Goal: Use online tool/utility: Utilize a website feature to perform a specific function

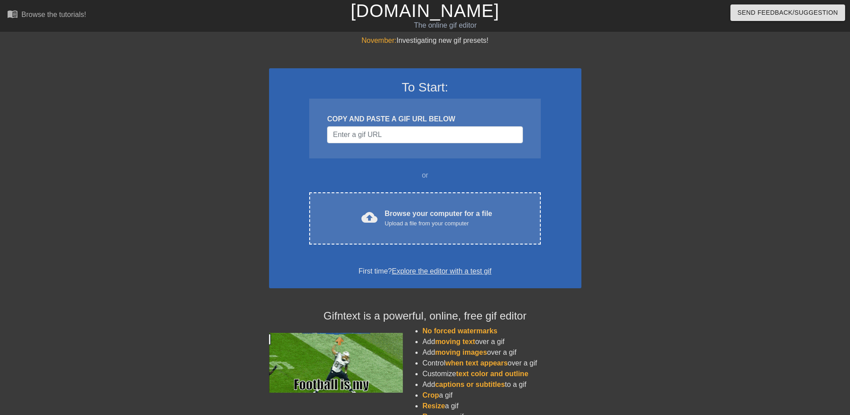
drag, startPoint x: 343, startPoint y: 75, endPoint x: 346, endPoint y: 102, distance: 27.0
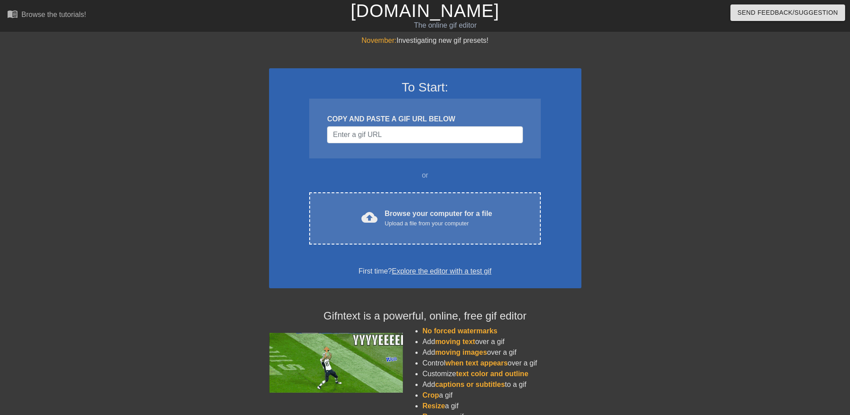
click at [343, 75] on div "To Start: COPY AND PASTE A GIF URL BELOW or cloud_upload Browse your computer f…" at bounding box center [425, 178] width 312 height 220
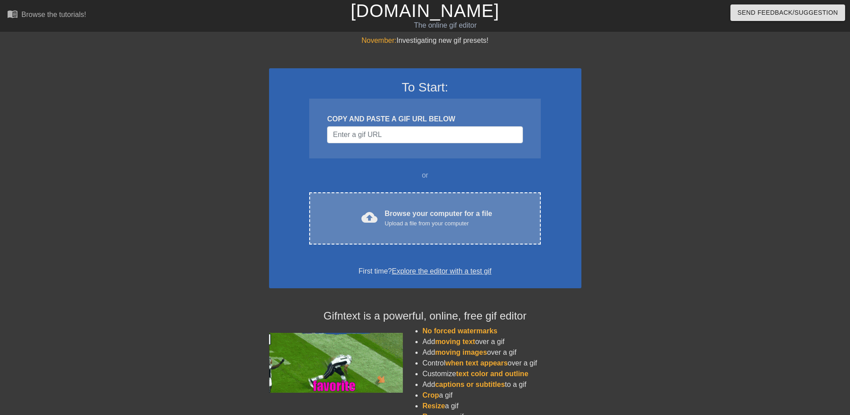
click at [373, 208] on div "cloud_upload Browse your computer for a file Upload a file from your computer C…" at bounding box center [424, 218] width 231 height 52
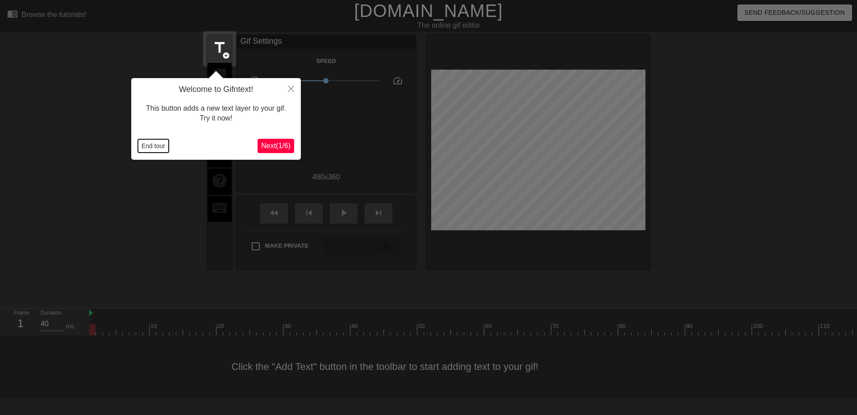
click at [151, 145] on button "End tour" at bounding box center [153, 145] width 31 height 13
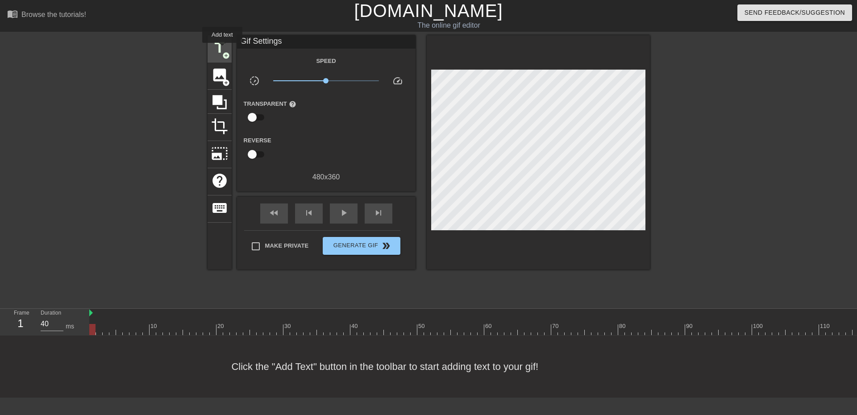
click at [222, 49] on span "title" at bounding box center [219, 47] width 17 height 17
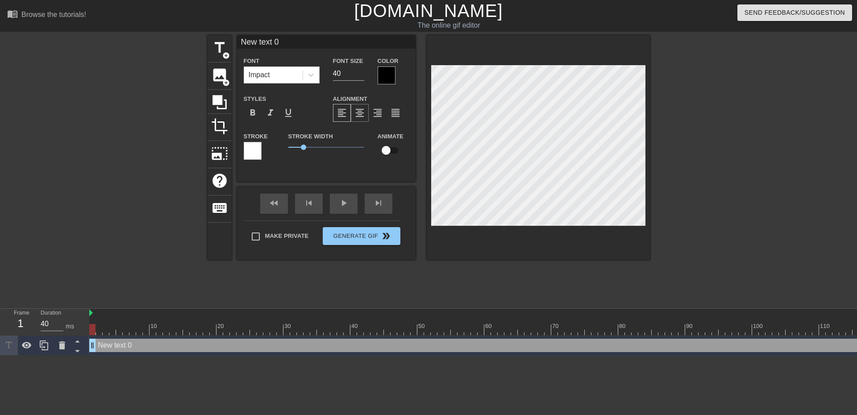
click at [361, 111] on span "format_align_center" at bounding box center [359, 113] width 11 height 11
click at [386, 79] on div at bounding box center [387, 75] width 18 height 18
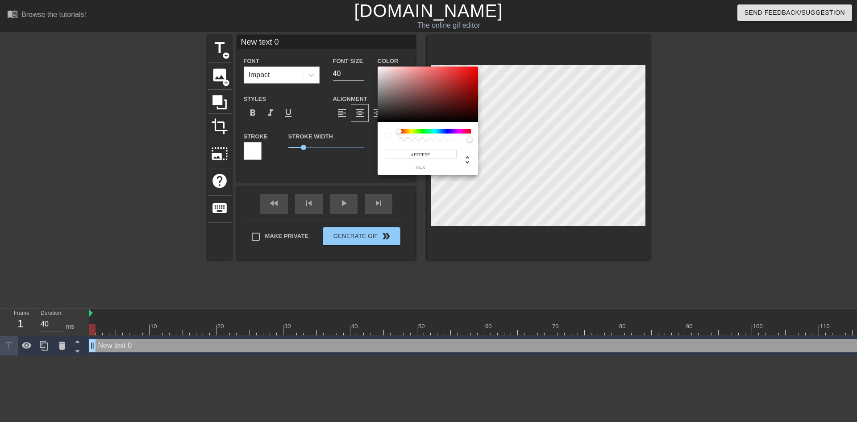
drag, startPoint x: 382, startPoint y: 92, endPoint x: 353, endPoint y: 31, distance: 67.7
click at [353, 31] on div "#FFFFFF hex" at bounding box center [428, 211] width 857 height 422
type input "#FFF2F2"
click at [382, 66] on div at bounding box center [384, 68] width 5 height 5
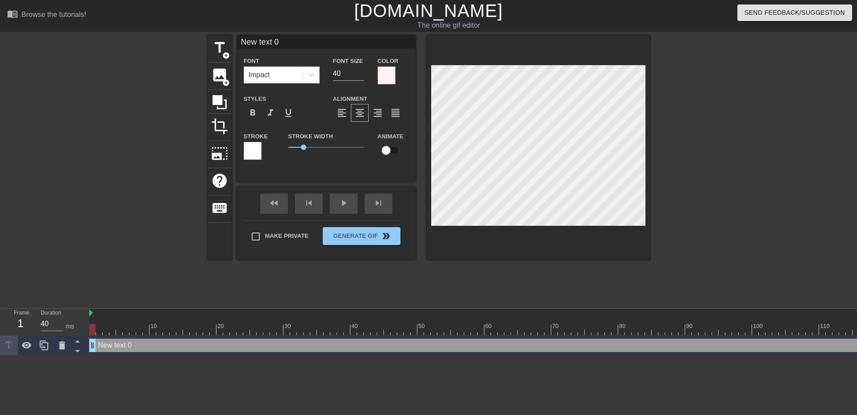
click at [254, 142] on div at bounding box center [253, 151] width 18 height 18
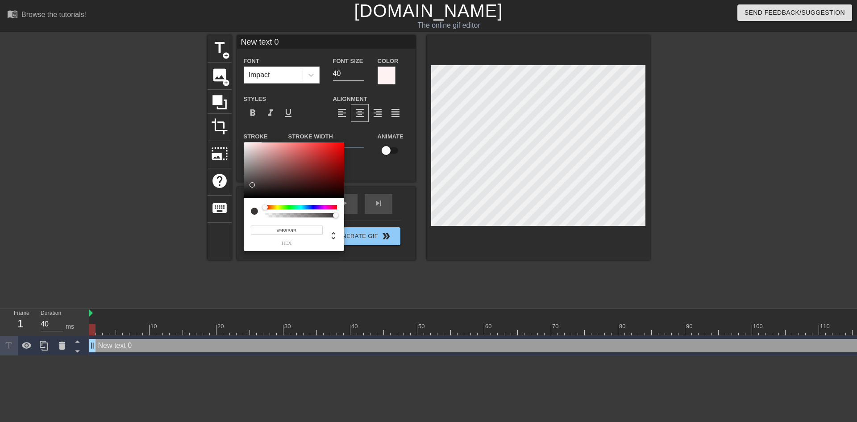
type input "#000000"
drag, startPoint x: 276, startPoint y: 167, endPoint x: 217, endPoint y: 213, distance: 74.4
click at [217, 213] on div "#000000 hex" at bounding box center [428, 211] width 857 height 422
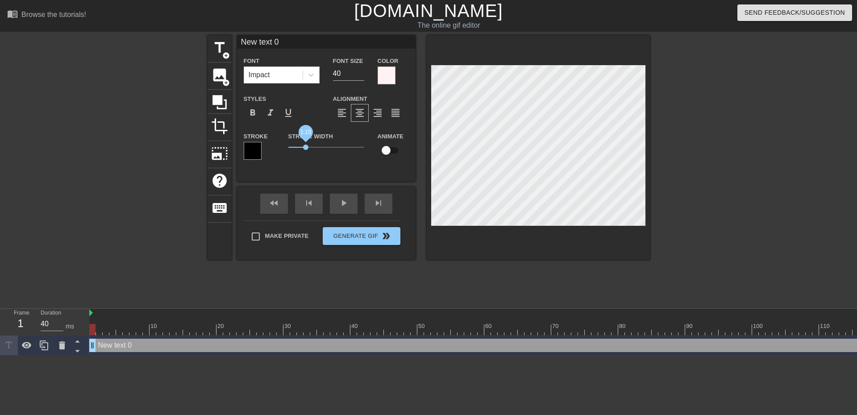
click at [305, 146] on span "1.15" at bounding box center [305, 147] width 5 height 5
type input "W"
type textarea "W"
type input "Wh"
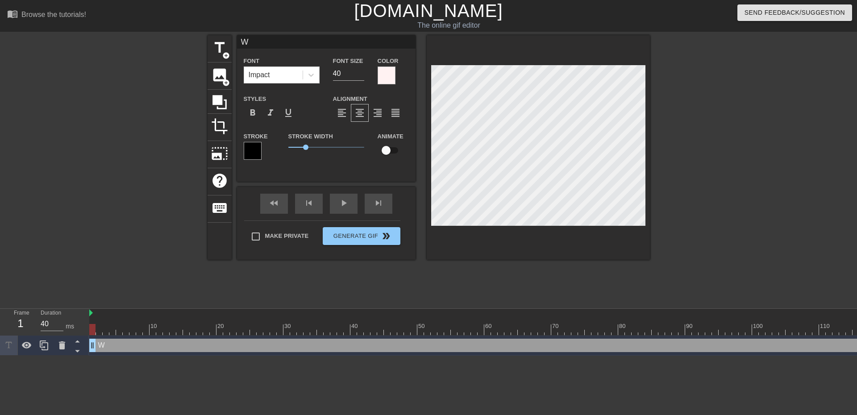
type textarea "Wh"
type input "Wha"
type textarea "Wha"
type input "What"
type textarea "What"
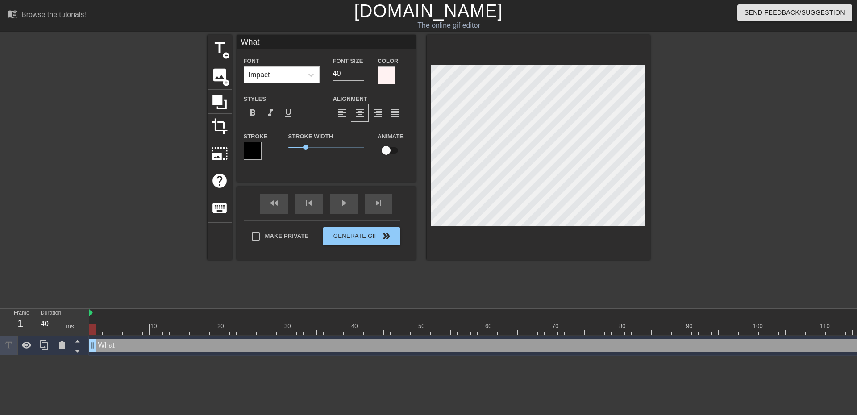
type input "What'"
type textarea "What'"
type input "What's"
type textarea "What's"
type input "What's"
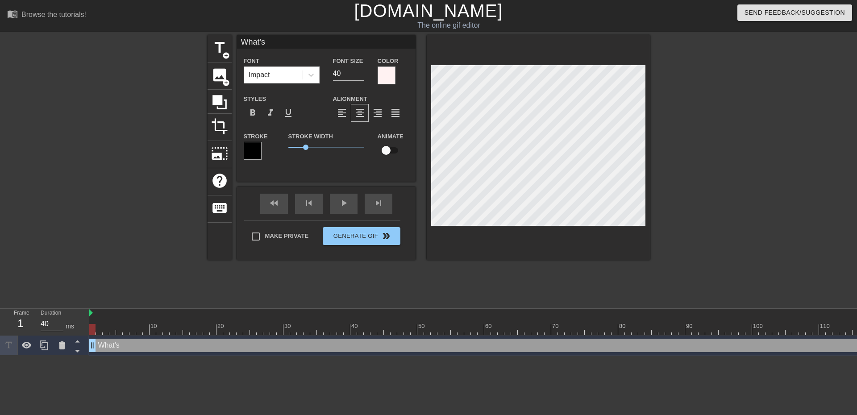
type textarea "What's"
type input "What's w"
type textarea "What's w"
type input "What's wr"
type textarea "What's wr"
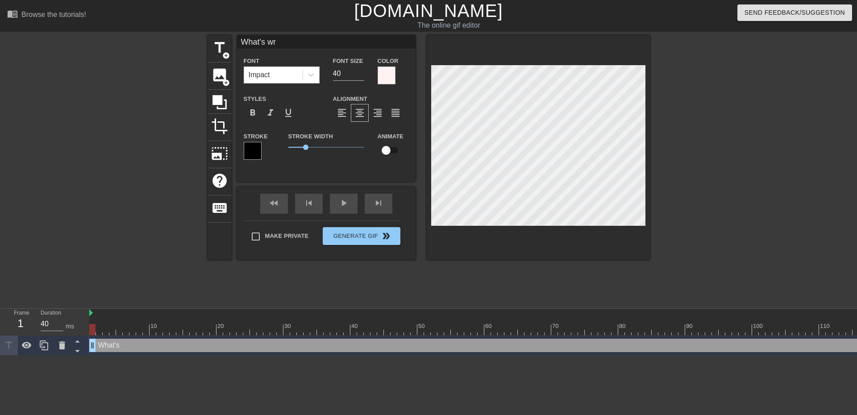
type input "What's wro"
type textarea "What's wro"
type input "What's wron"
type textarea "What's wron"
type input "What's wrong"
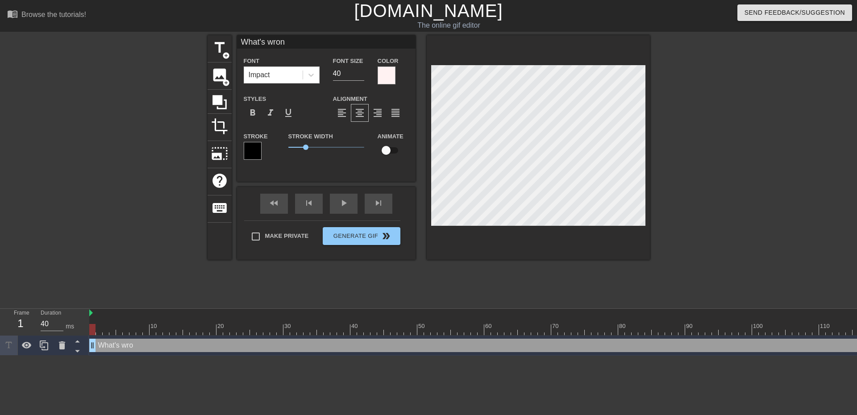
type textarea "What's wrong"
type input "What's wrong"
type textarea "What's wrong"
type input "What's wrong w"
type textarea "What's wrong w"
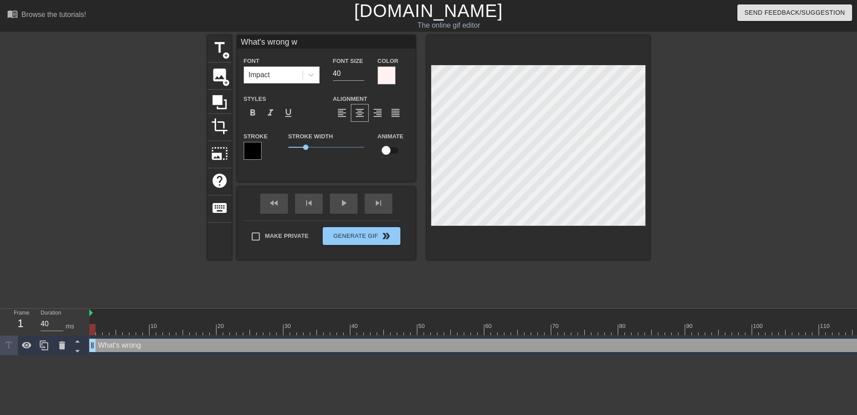
type input "What's wrong wi"
type textarea "What's wrong wi"
type input "What's wrong wit"
type textarea "What's wrong wit"
type input "What's wrong with"
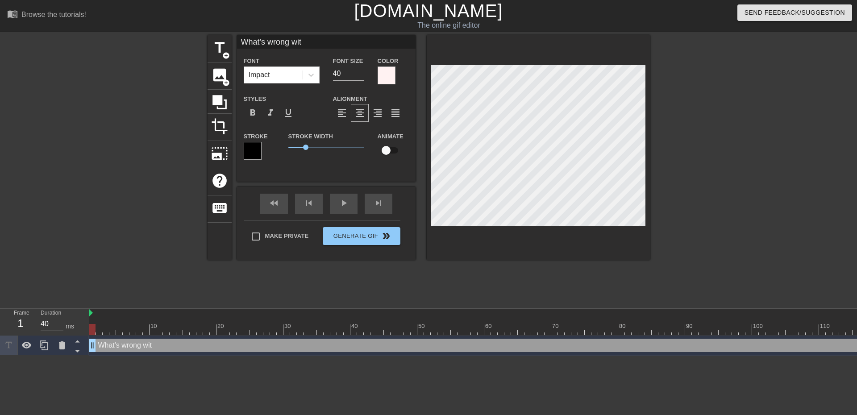
type textarea "What's wrong with"
type input "What's wrong with"
type textarea "What's wrong with"
type input "What's wrong with m"
type textarea "What's wrong with me"
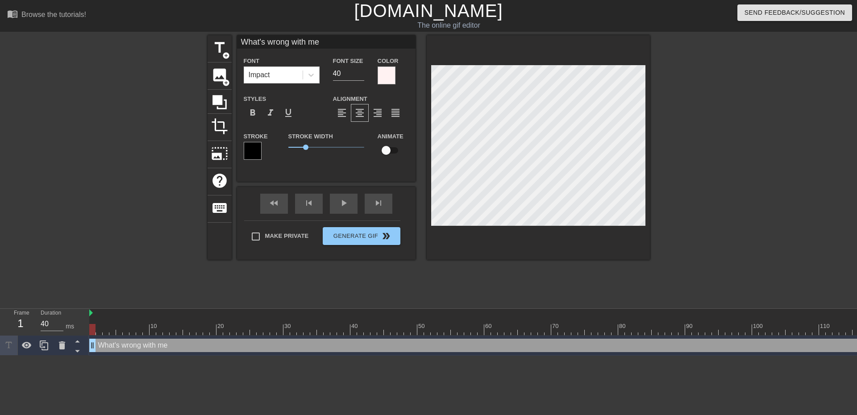
type input "What's wrong with me?"
type textarea "What's wrong with me?"
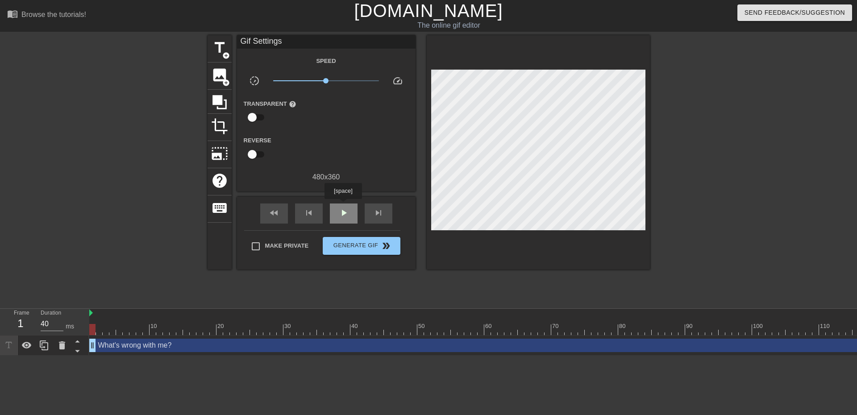
click at [343, 205] on div "play_arrow" at bounding box center [344, 214] width 28 height 20
click at [337, 212] on div "pause" at bounding box center [344, 214] width 28 height 20
drag, startPoint x: 127, startPoint y: 313, endPoint x: 90, endPoint y: 316, distance: 37.6
click at [90, 316] on div at bounding box center [658, 313] width 1138 height 9
click at [428, 11] on link "[DOMAIN_NAME]" at bounding box center [428, 11] width 149 height 20
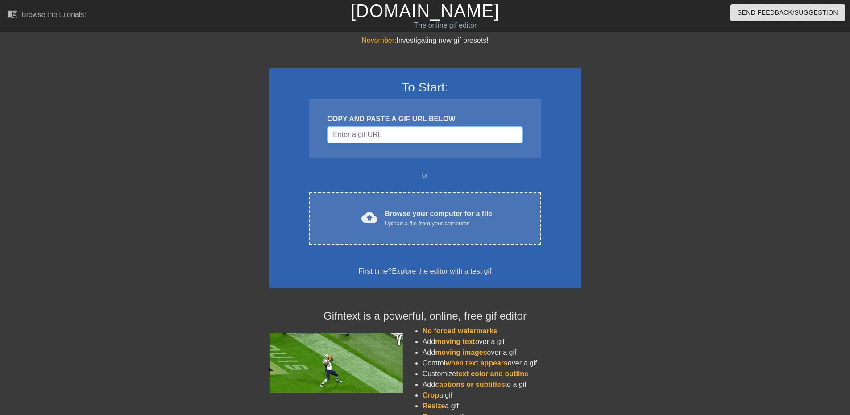
click at [399, 134] on input "Username" at bounding box center [424, 134] width 195 height 17
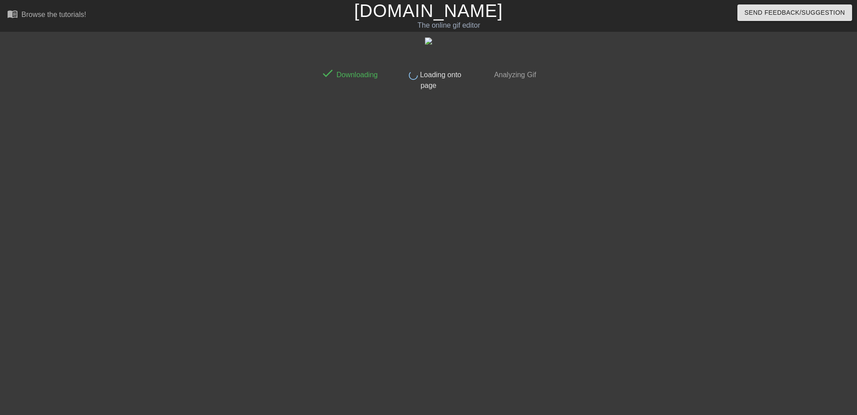
click at [392, 15] on link "[DOMAIN_NAME]" at bounding box center [428, 11] width 149 height 20
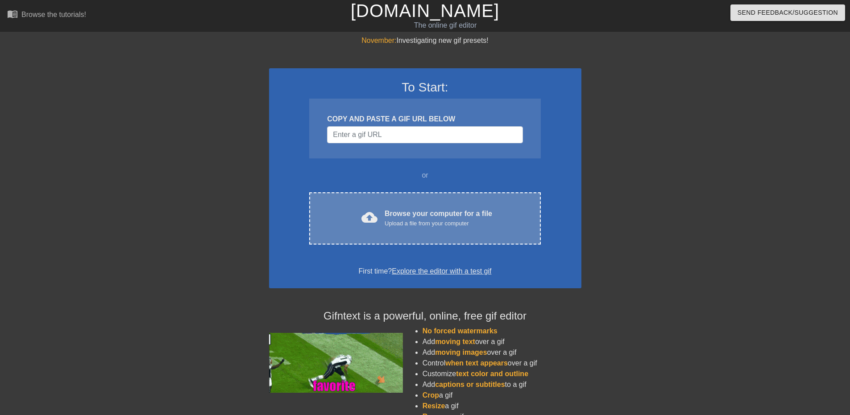
click at [436, 218] on div "Browse your computer for a file Upload a file from your computer" at bounding box center [439, 218] width 108 height 20
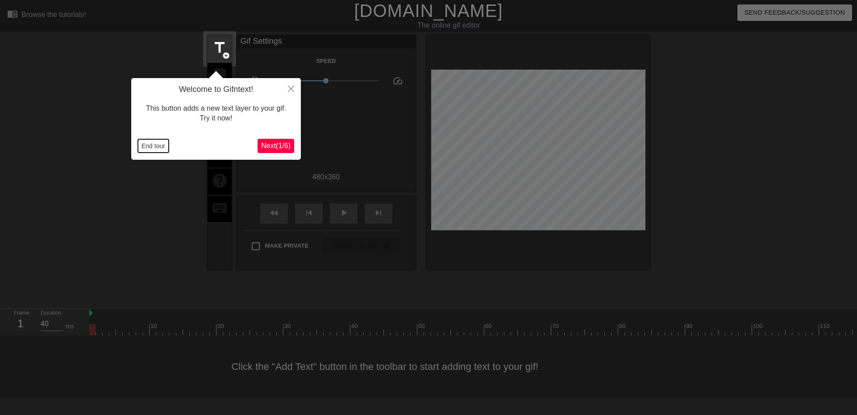
click at [152, 146] on button "End tour" at bounding box center [153, 145] width 31 height 13
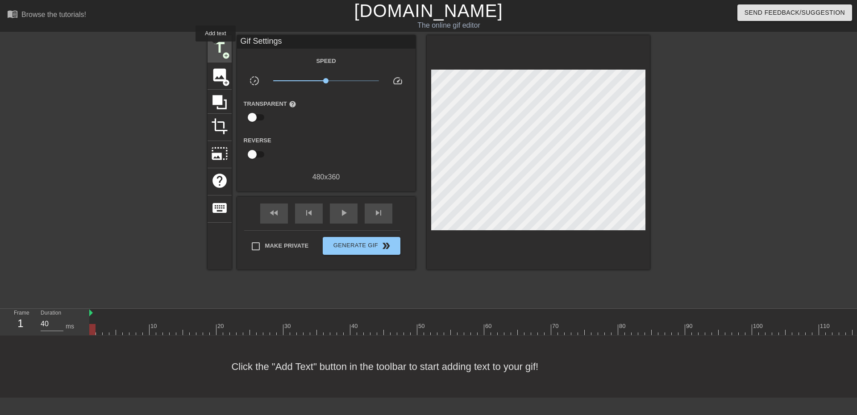
click at [216, 48] on span "title" at bounding box center [219, 47] width 17 height 17
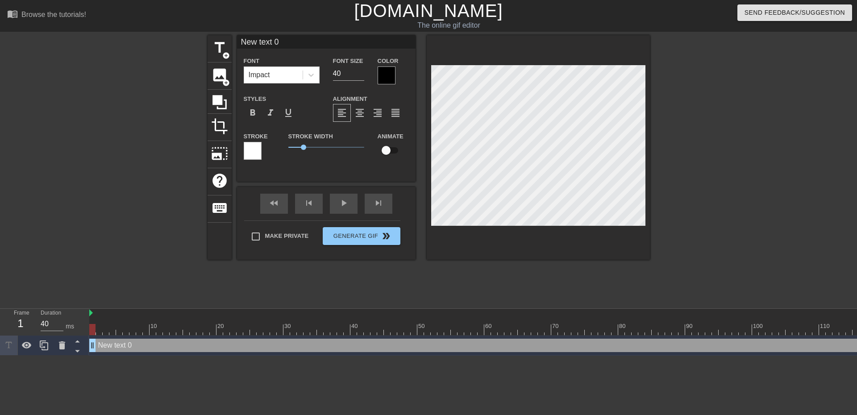
scroll to position [1, 1]
click at [362, 108] on span "format_align_center" at bounding box center [359, 113] width 11 height 11
click at [391, 75] on div at bounding box center [387, 75] width 18 height 18
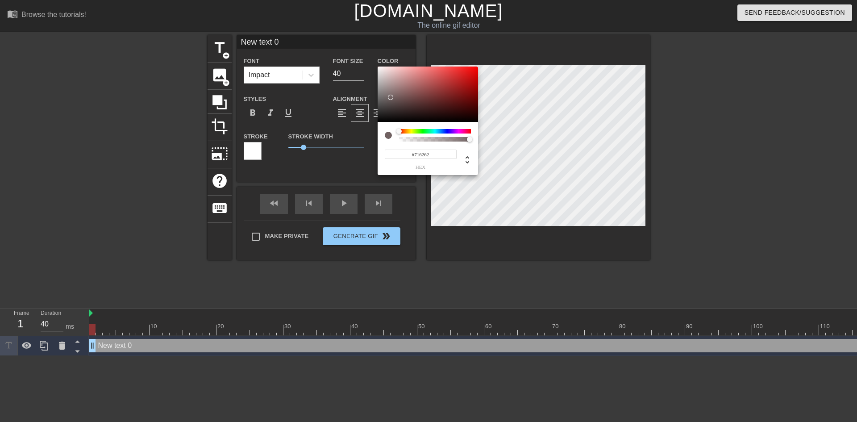
type input "#FFFFFF"
drag, startPoint x: 392, startPoint y: 100, endPoint x: 360, endPoint y: 33, distance: 74.7
click at [360, 33] on div "#FFFFFF hex" at bounding box center [428, 211] width 857 height 422
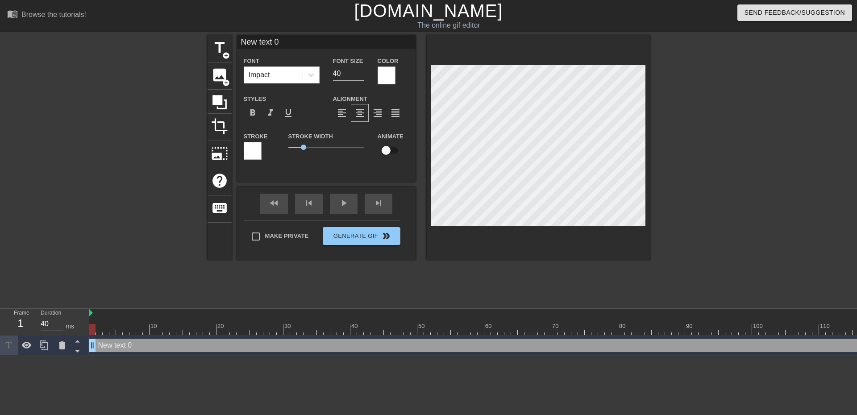
click at [253, 152] on div at bounding box center [253, 151] width 18 height 18
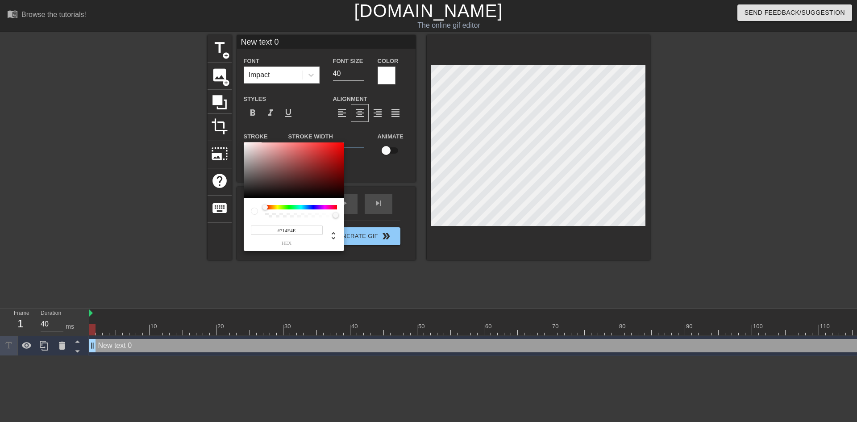
type input "#000000"
drag, startPoint x: 262, startPoint y: 183, endPoint x: 216, endPoint y: 233, distance: 67.9
click at [216, 233] on div "#000000 hex" at bounding box center [428, 211] width 857 height 422
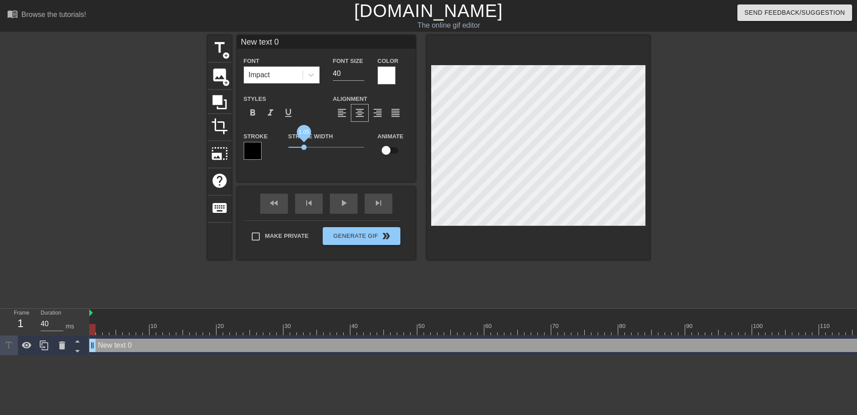
click at [304, 149] on span "1.05" at bounding box center [303, 147] width 5 height 5
click at [307, 150] on span "1.2" at bounding box center [326, 147] width 76 height 11
type input "W"
type textarea "W"
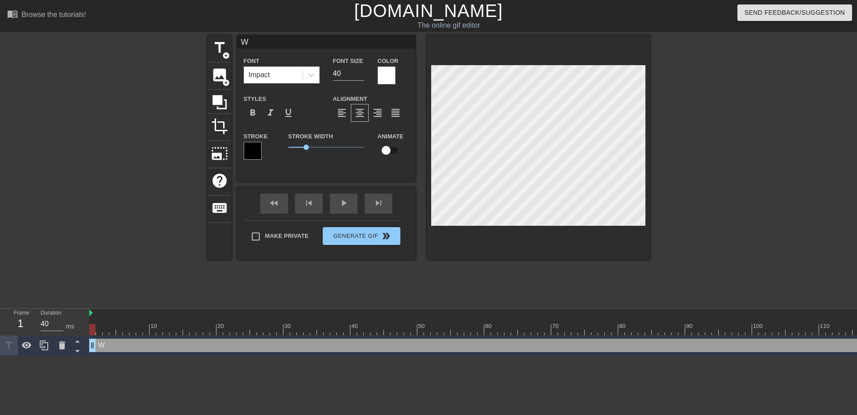
type input "Wh"
type textarea "Wh"
type input "Wha"
type textarea "Wha"
type input "What"
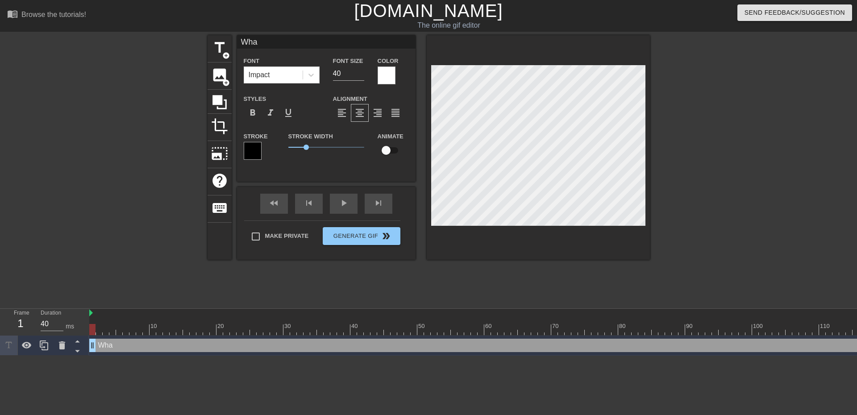
type textarea "What"
type input "What'"
type textarea "What'"
type input "What's"
type textarea "What's"
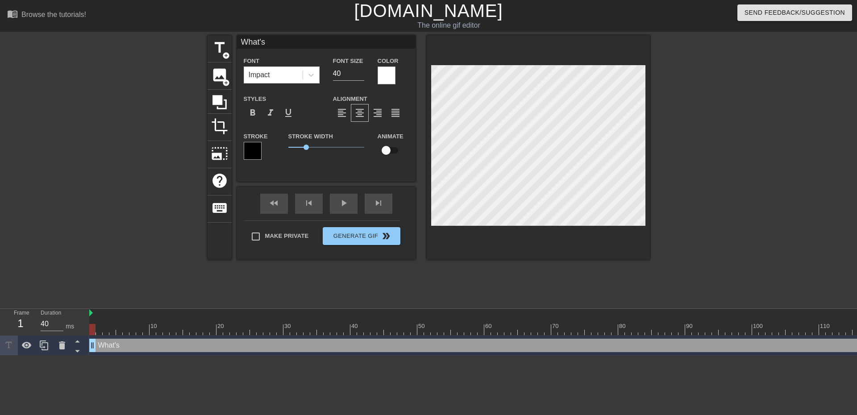
type input "What's"
type textarea "What's"
type input "What's w"
type textarea "What's w"
type input "What's wr"
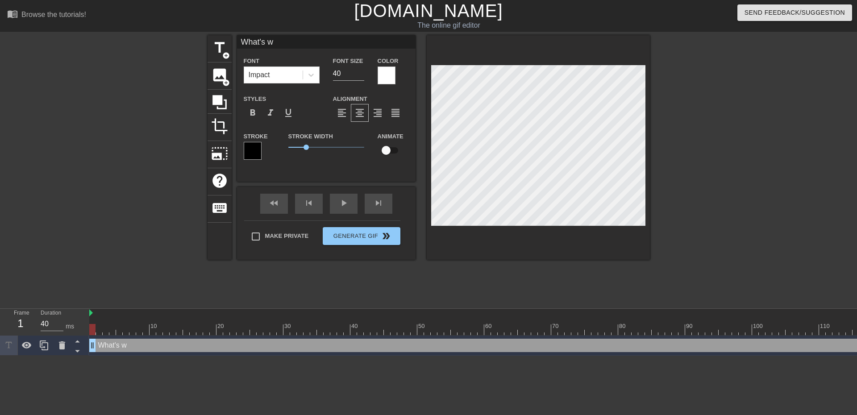
type textarea "What's wr"
type input "What's wro"
type textarea "What's wro"
type input "What's wron"
type textarea "What's wrong"
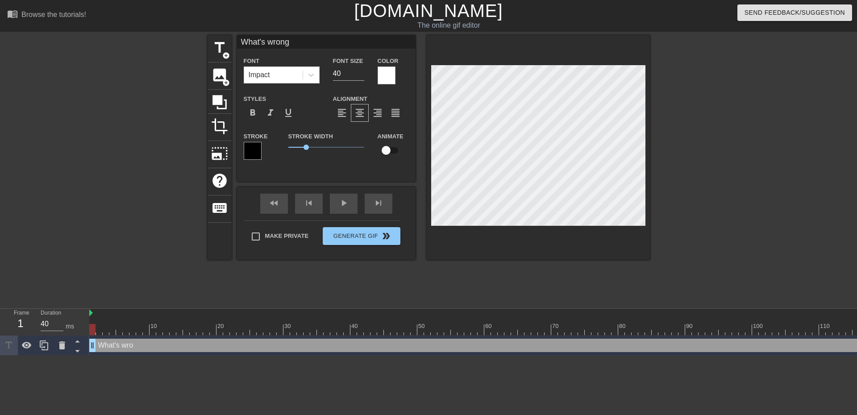
type input "What's wrong"
type textarea "What's wrong"
type input "What's wrong w"
type textarea "What's wrong w"
type input "What's wrong wi"
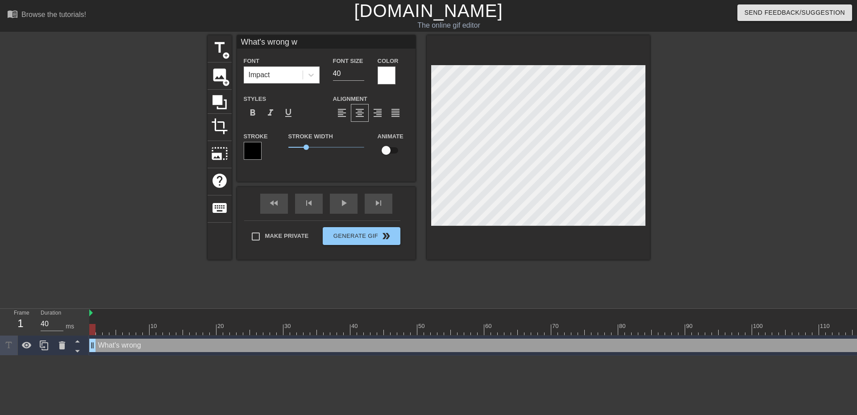
type textarea "What's wrong wi"
type input "What's wrong wit"
type textarea "What's wrong wit"
type input "What's wrong with"
type textarea "What's wrong with"
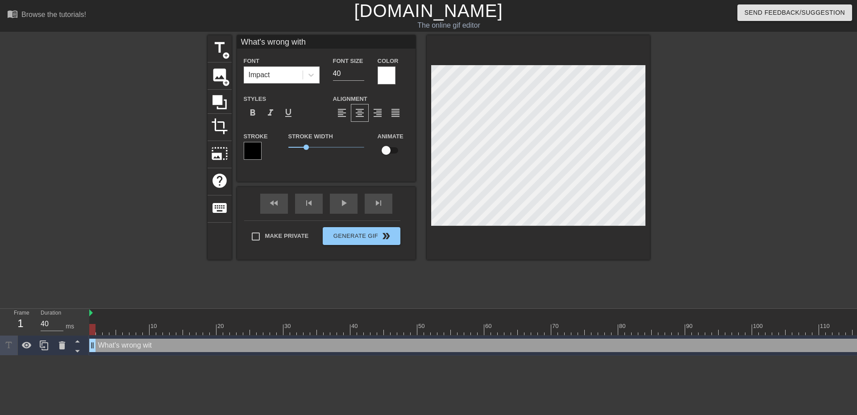
type input "What's wrong with m"
type textarea "What's wrong with me"
type input "What's wrong with me?"
type textarea "What's wrong with me?"
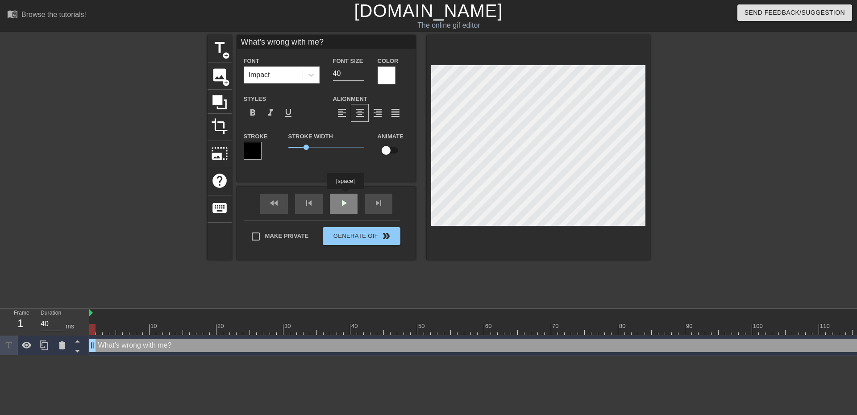
click at [345, 195] on div "What's wrong with me? Font Impact Font Size 40 Color Styles format_bold format_…" at bounding box center [326, 147] width 179 height 224
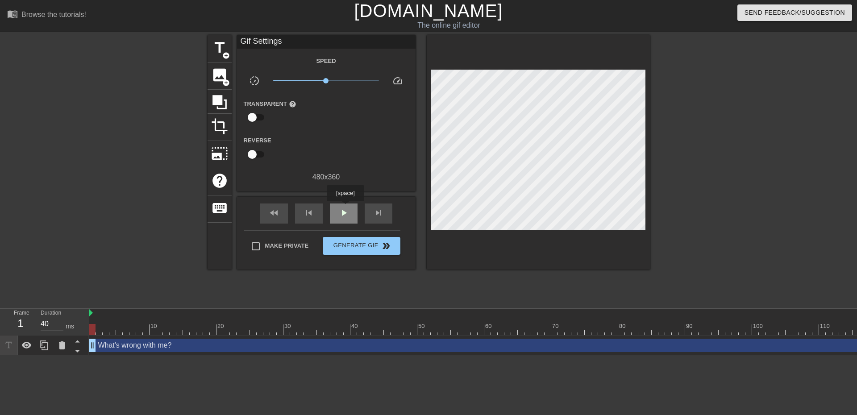
click at [345, 208] on span "play_arrow" at bounding box center [343, 213] width 11 height 11
click at [345, 208] on span "pause" at bounding box center [343, 213] width 11 height 11
click at [283, 213] on div "fast_rewind" at bounding box center [274, 214] width 28 height 20
click at [347, 216] on span "play_arrow" at bounding box center [343, 213] width 11 height 11
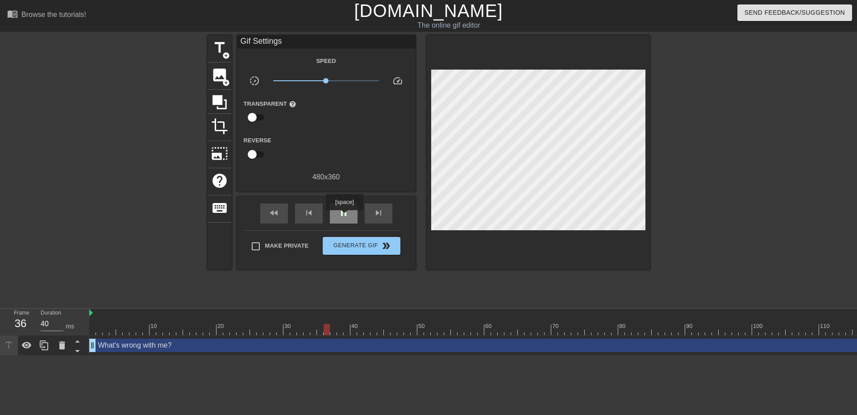
click at [344, 216] on span "pause" at bounding box center [343, 213] width 11 height 11
click at [316, 216] on div "skip_previous" at bounding box center [309, 214] width 28 height 20
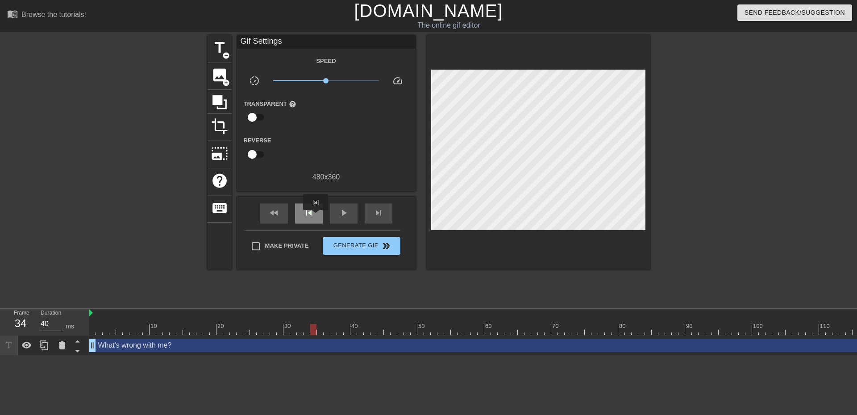
click at [316, 216] on div "skip_previous" at bounding box center [309, 214] width 28 height 20
click at [346, 214] on span "play_arrow" at bounding box center [343, 213] width 11 height 11
click at [346, 214] on span "pause" at bounding box center [343, 213] width 11 height 11
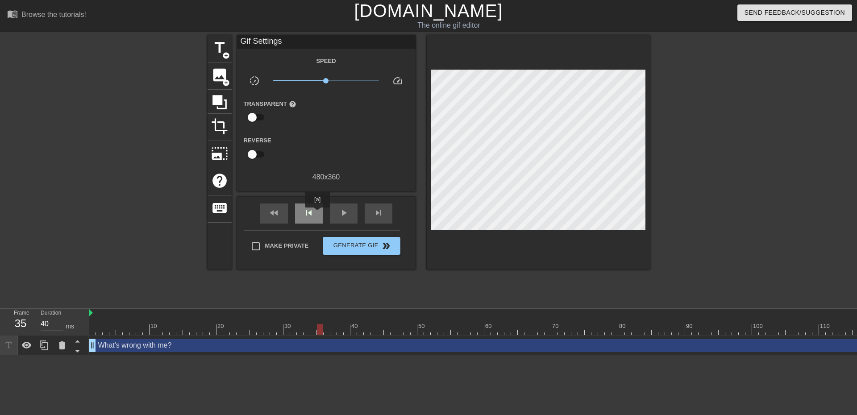
click at [317, 214] on div "skip_previous" at bounding box center [309, 214] width 28 height 20
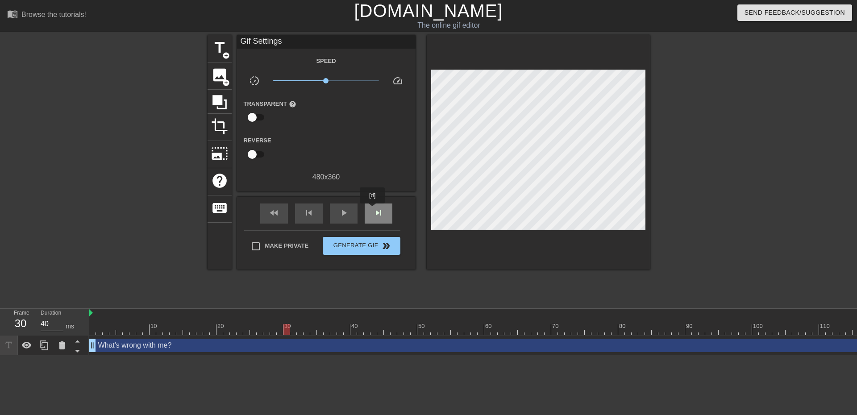
click at [373, 210] on div "skip_next" at bounding box center [379, 214] width 28 height 20
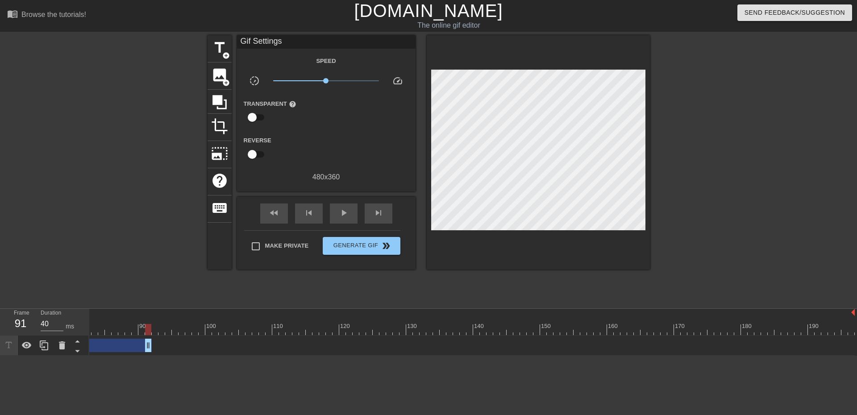
drag, startPoint x: 848, startPoint y: 343, endPoint x: 169, endPoint y: 347, distance: 678.4
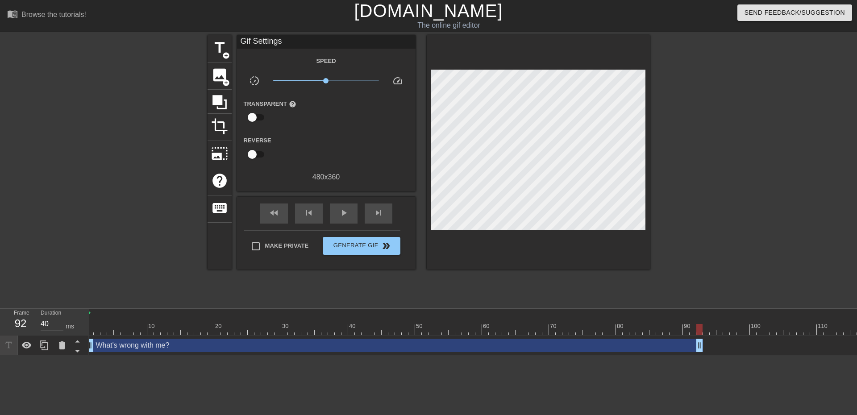
scroll to position [0, 0]
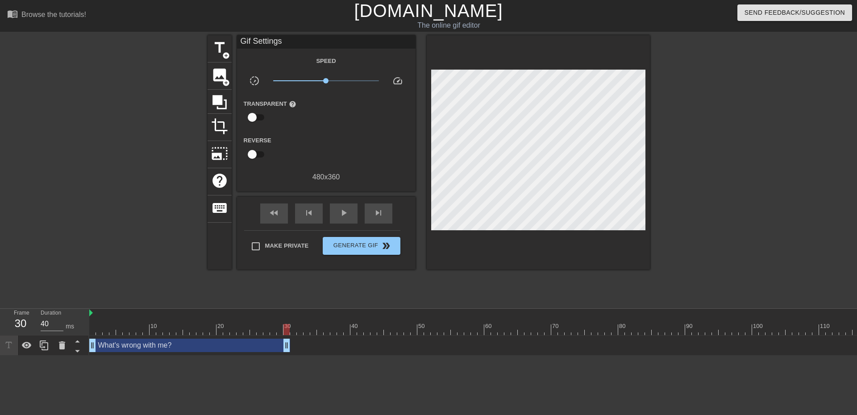
drag, startPoint x: 703, startPoint y: 346, endPoint x: 287, endPoint y: 354, distance: 416.9
click at [287, 354] on div "What's wrong with me? drag_handle drag_handle" at bounding box center [745, 346] width 1312 height 20
click at [46, 347] on icon at bounding box center [44, 345] width 11 height 11
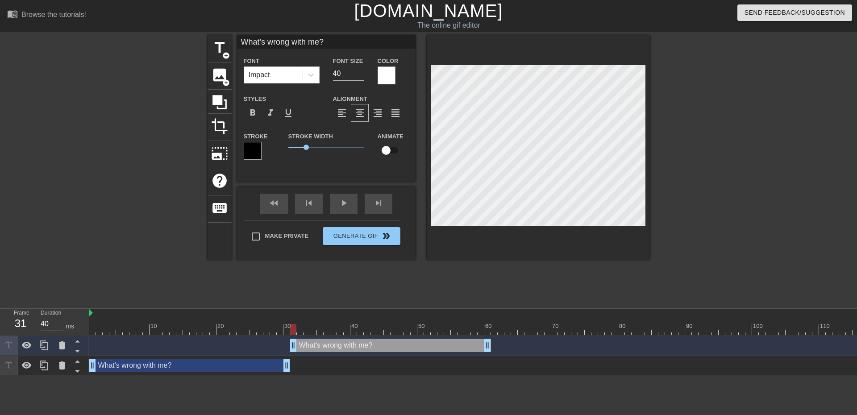
drag, startPoint x: 184, startPoint y: 349, endPoint x: 386, endPoint y: 346, distance: 201.7
click at [386, 346] on div "What's wrong with me? drag_handle drag_handle" at bounding box center [390, 345] width 201 height 13
type input "T"
type textarea "T"
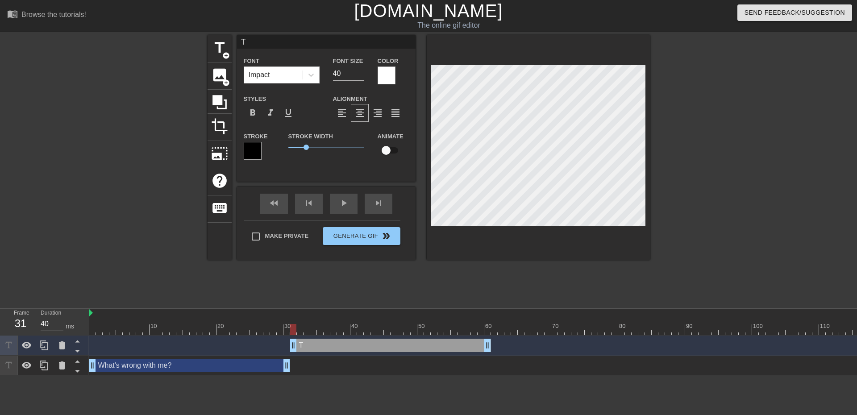
type input "Th"
type textarea "Th"
type input "The"
type textarea "The"
type input "Ther"
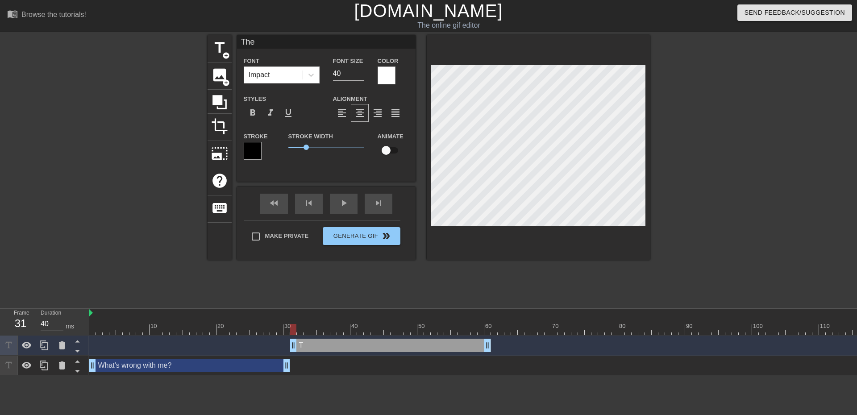
type textarea "Ther"
type input "There"
type textarea "There"
type input "There"
type textarea "There"
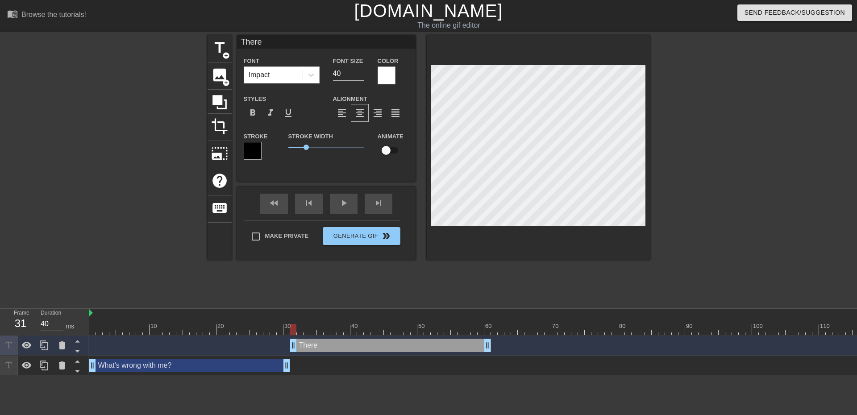
type input "There a"
type textarea "There a"
type input "There ar"
type textarea "There ar"
type input "There are"
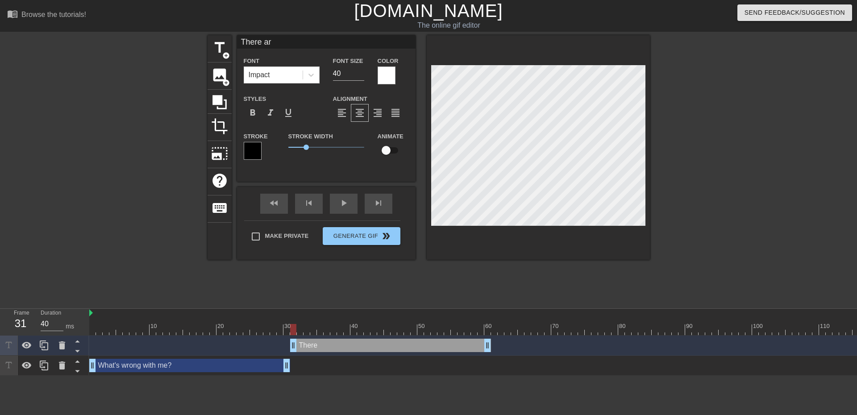
type textarea "There are"
type input "There are"
type textarea "There are"
type input "There are b"
type textarea "There are b"
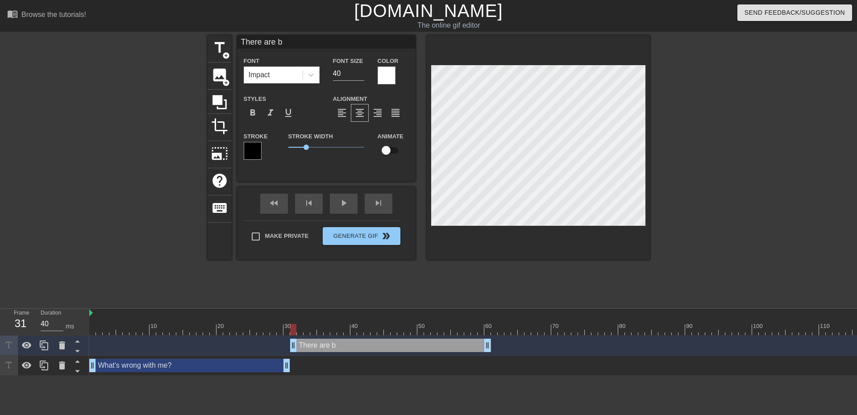
type input "There are bo"
type textarea "There are bo"
type input "There are boo"
type textarea "There are boo"
type input "There are boob"
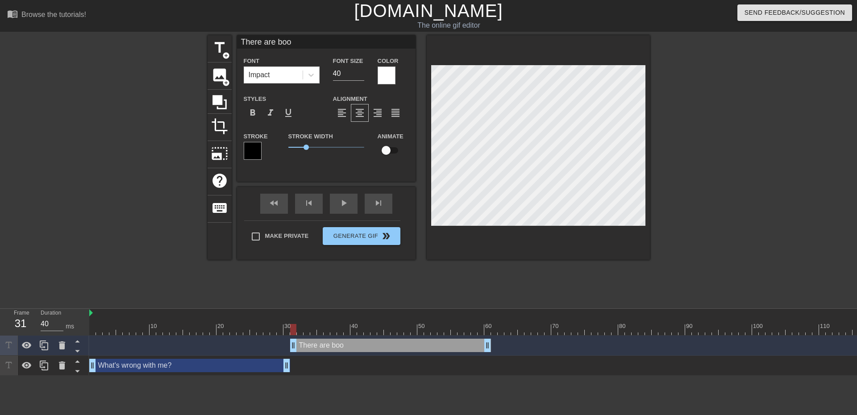
type textarea "There are boob"
type input "There are boobs"
type textarea "There are boobs"
type input "There are boobs"
type textarea "There are boobs"
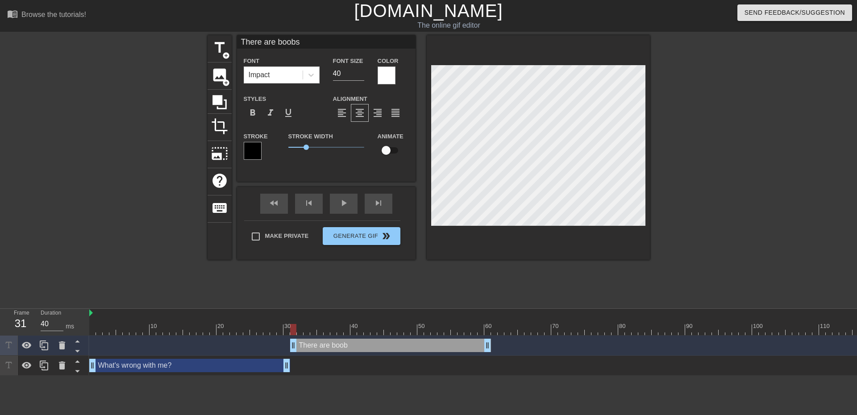
type input "There are boobs i"
type textarea "There are boobs i"
type input "There are boobs in"
type textarea "There are boobs in"
type input "There are boobs in"
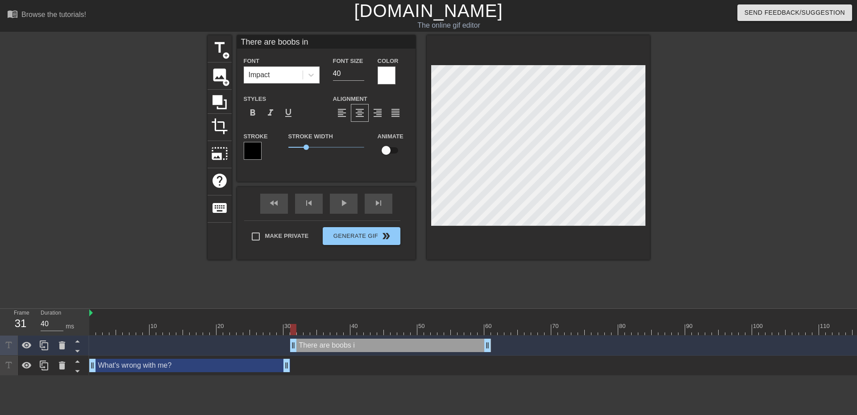
type textarea "There are boobs in"
type input "There are boobs in f"
type textarea "There are boobs in f"
type input "There are boobs in fr"
type textarea "There are boobs in fr"
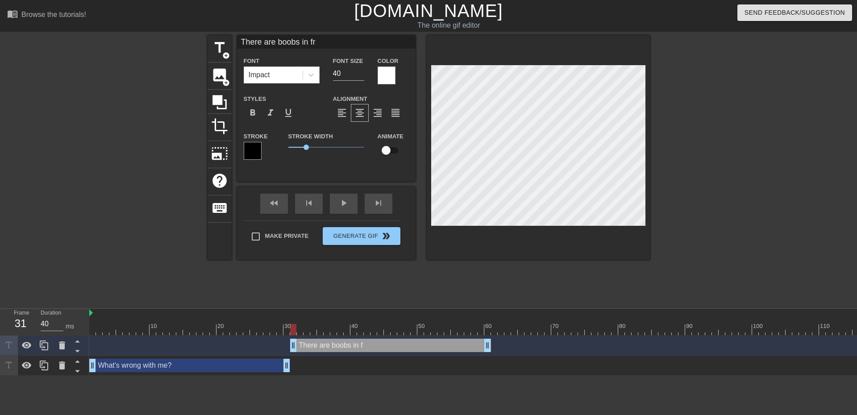
type input "There are boobs in fro"
type textarea "There are boobs in fro"
type input "There are boobs in fron"
type textarea "There are boobs in fron"
type input "There are boobs in front"
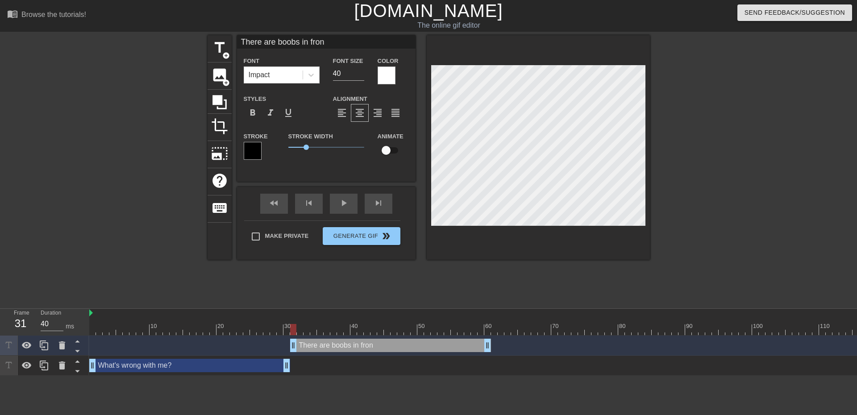
type textarea "There are boobs in front"
type input "There are boobs in front"
type textarea "There are boobs in front"
type input "There are boobs in front o"
type textarea "There are boobs in front o"
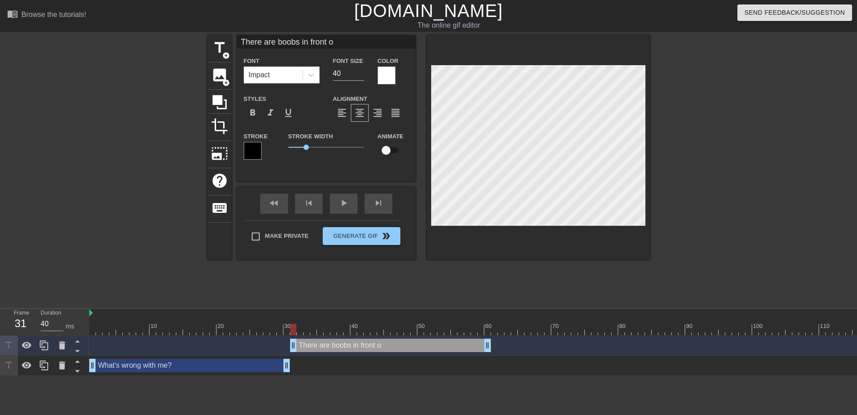
type input "There are boobs in front of"
type textarea "There are boobs in front of"
type input "There are boobs in front of m"
type textarea "There are boobs in front of m"
type input "There are boobs in front of me"
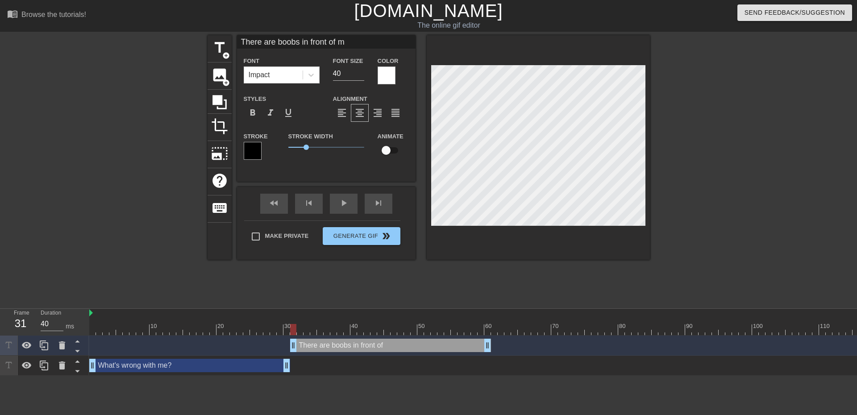
type textarea "There are boobs in front of me"
type input "There are boobs in front of m"
type textarea "There are boobs in front of m"
type input "There are boobs in front of"
type textarea "There are boobs in front of"
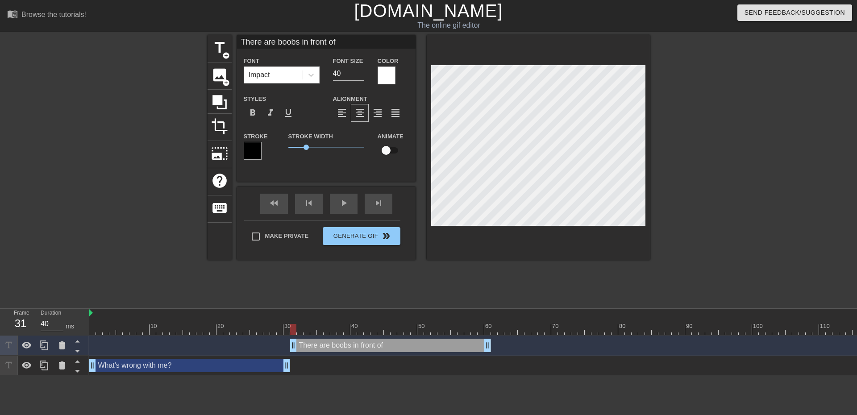
type input "There are boobs in front of"
type textarea "There are boobs in front of"
type input "There are boobs in front o"
type textarea "There are boobs in front o"
type input "There are boobs in front"
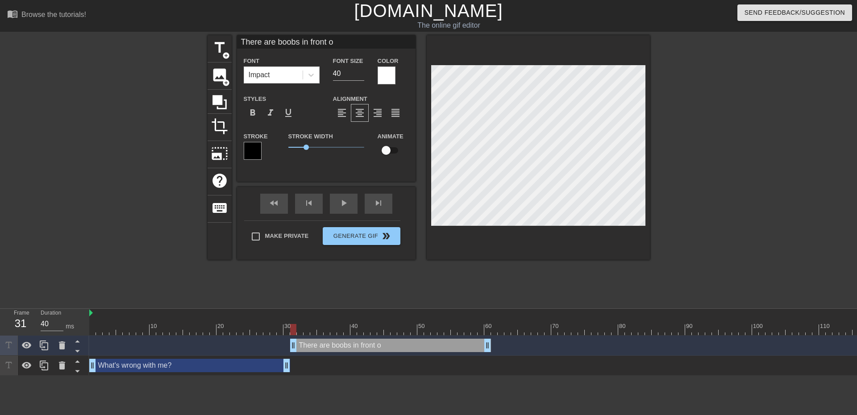
type textarea "There are boobs in front"
type input "There are boobs in front o"
type textarea "There are boobs in front o"
type input "There are boobs in front of"
type textarea "There are boobs in front of"
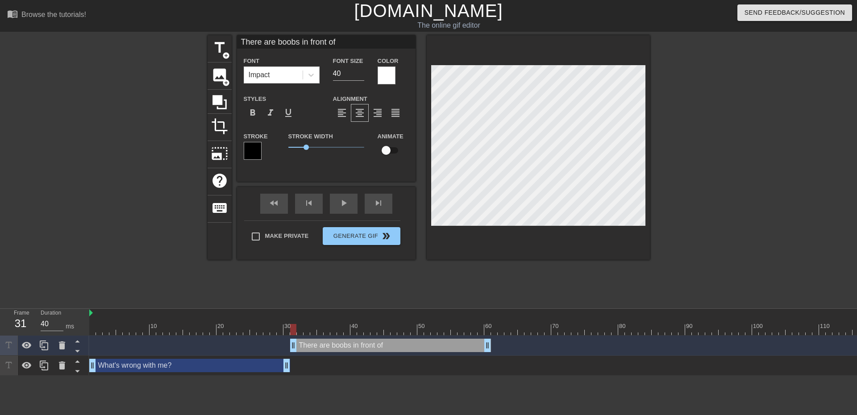
type input "There are boobs in front of"
type textarea "There are boobs in front of"
type input "There are boobs in front of m"
type textarea "There are boobs in front of m"
type input "There are boobs in front of me"
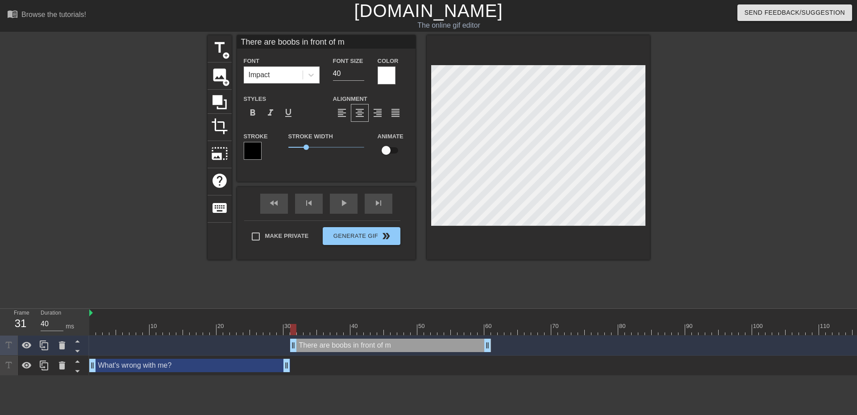
type textarea "There are boobs in front of me"
type input "There are boobs in front of me"
type textarea "There are boobs in front of me"
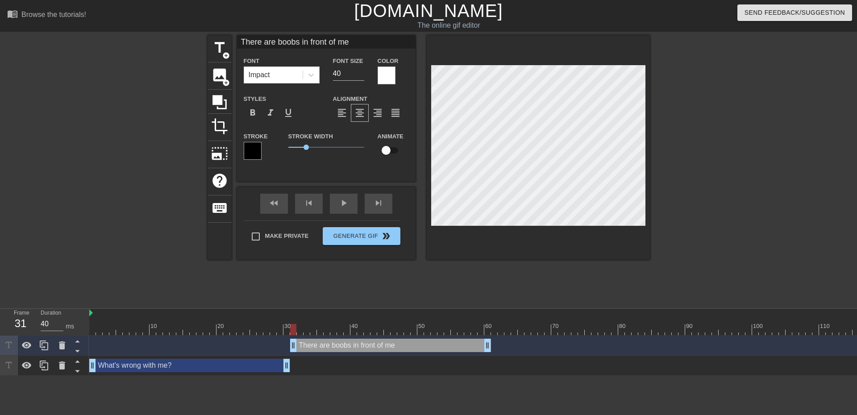
type input "There are boobs in front of meb"
type textarea "There are boobs in front of me b"
type input "There are boobs in front of mebu"
type textarea "There are boobs in front of me bu"
type input "There are boobs in front of mebut"
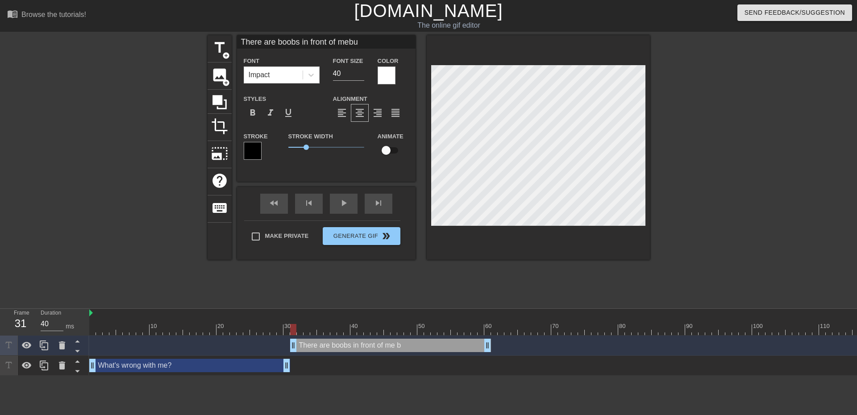
type textarea "There are boobs in front of me but"
type input "There are boobs in front of mebut"
type textarea "There are boobs in front of me but"
type input "There are boobs in front of mebut I"
type textarea "There are boobs in front of me but I"
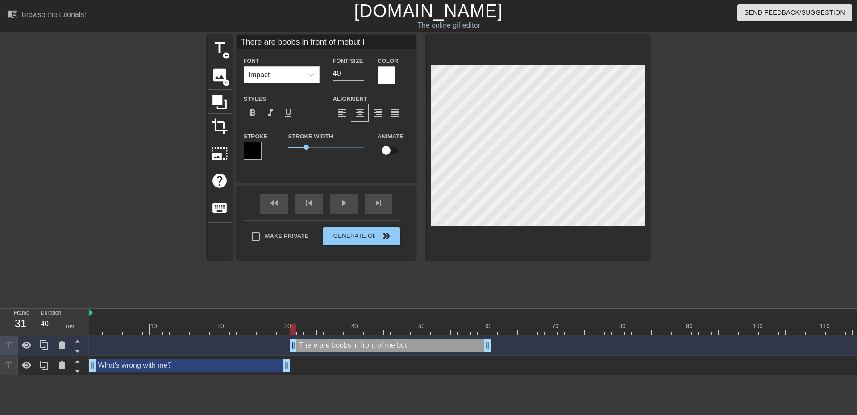
type input "There are boobs in front of mebut I"
type textarea "There are boobs in front of me but I"
type input "There are boobs in front of mebut I d"
type textarea "There are boobs in front of me but I d"
type input "There are boobs in front of mebut I do"
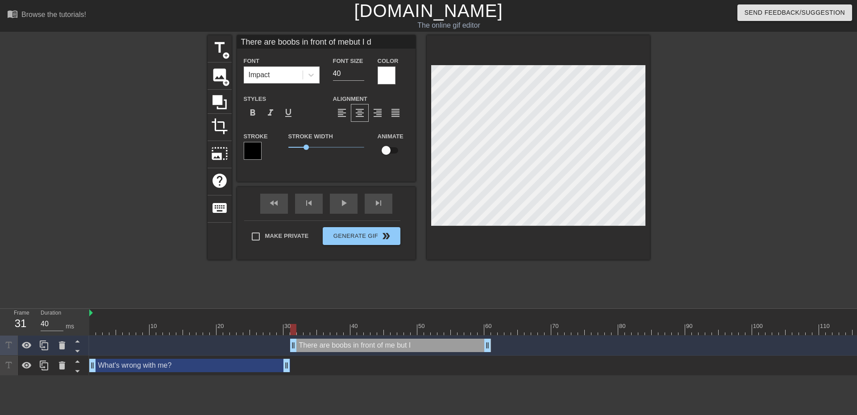
type textarea "There are boobs in front of me but I do"
type input "There are boobs in front of mebut I don"
type textarea "There are boobs in front of me but I don"
type input "There are boobs in front of mebut I don'"
type textarea "There are boobs in front of me but I don'"
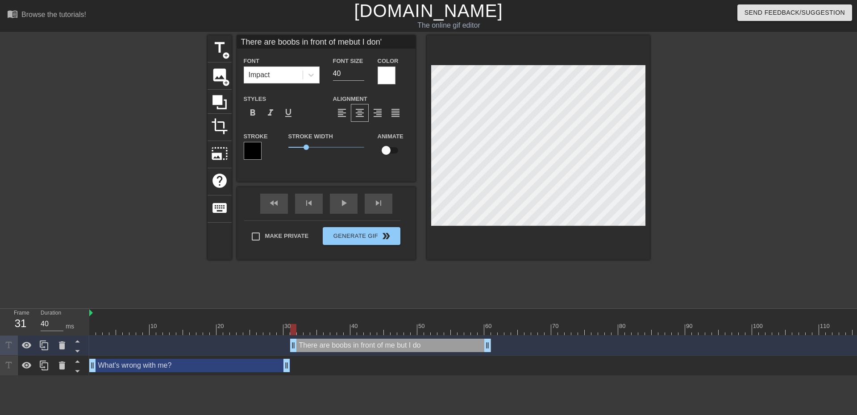
type input "There are boobs in front of mebut I don't"
type textarea "There are boobs in front of me but I don't"
type input "There are boobs in front of mebut I don't"
type textarea "There are boobs in front of me but I don't w"
type input "There are boobs in front of mebut I don't wa"
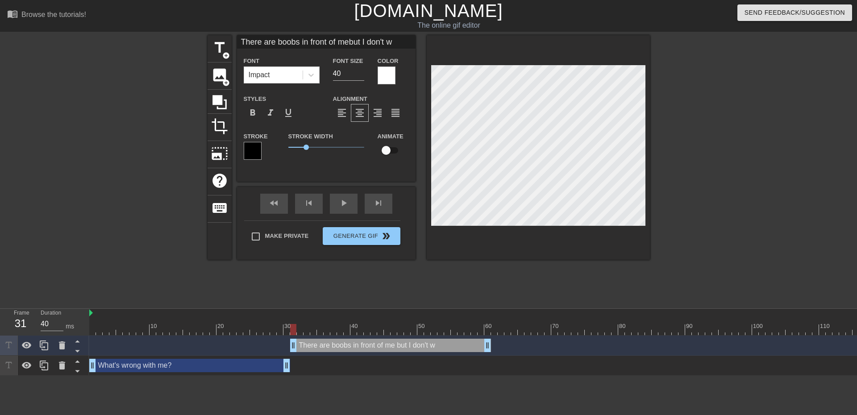
type textarea "There are boobs in front of me but I don't wa"
type input "There are boobs in front of mebut I don't wan"
type textarea "There are boobs in front of me but I don't wan"
type input "There are boobs in front of mebut I don't want"
type textarea "There are boobs in front of me but I don't want"
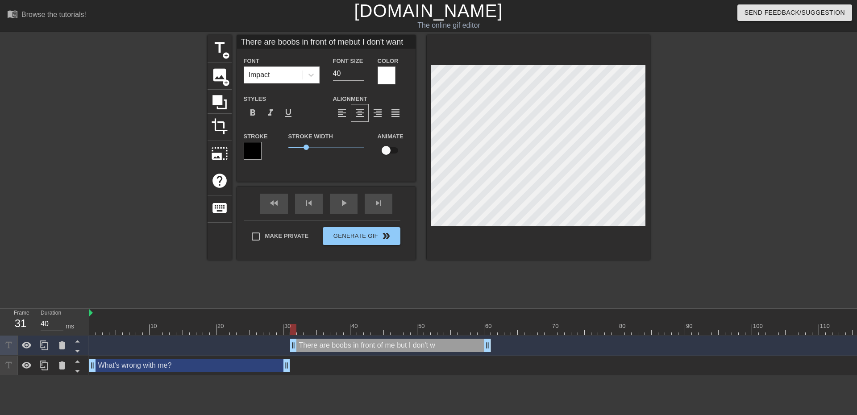
type input "There are boobs in front of mebut I don't want"
type textarea "There are boobs in front of me but I don't want"
type input "There are boobs in front of mebut I don't want t"
type textarea "There are boobs in front of me but I don't want t"
type input "There are boobs in front of mebut I don't want to"
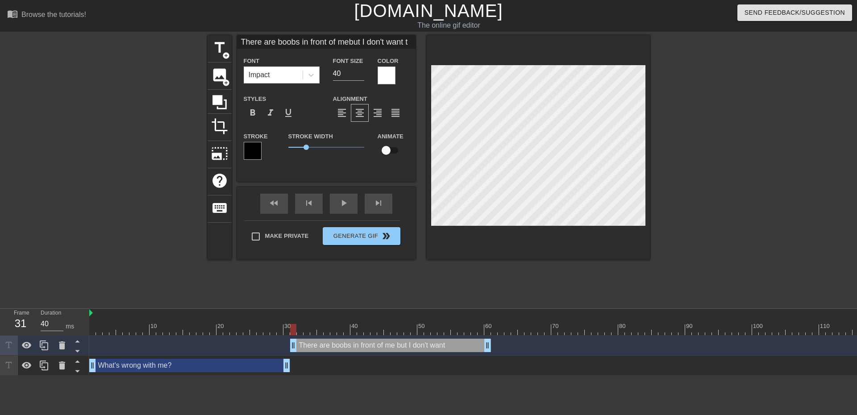
type textarea "There are boobs in front of me but I don't want to"
type input "There are boobs in front of mebut I don't want to"
type textarea "There are boobs in front of me but I don't want to"
type input "There are boobs in front of mebut I don't want to l"
type textarea "There are boobs in front of me but I don't want to l"
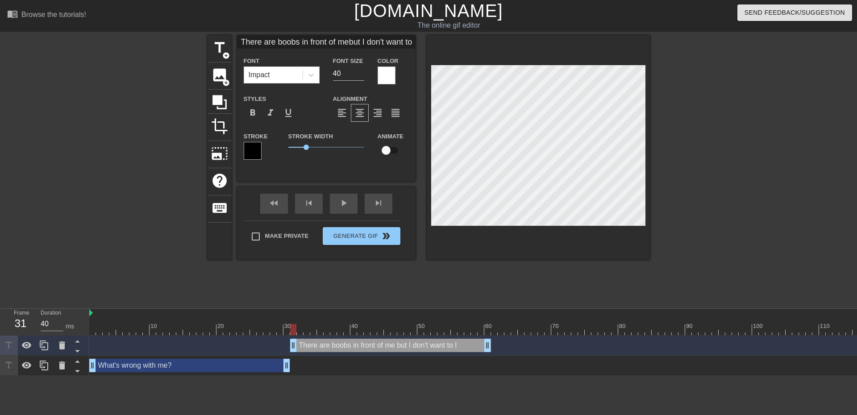
type input "There are boobs in front of mebut I don't want to lo"
type textarea "There are boobs in front of me but I don't want to lo"
type input "There are boobs in front of mebut I don't want to loo"
type textarea "There are boobs in front of me but I don't want to loo"
type input "There are boobs in front of mebut I don't want to look"
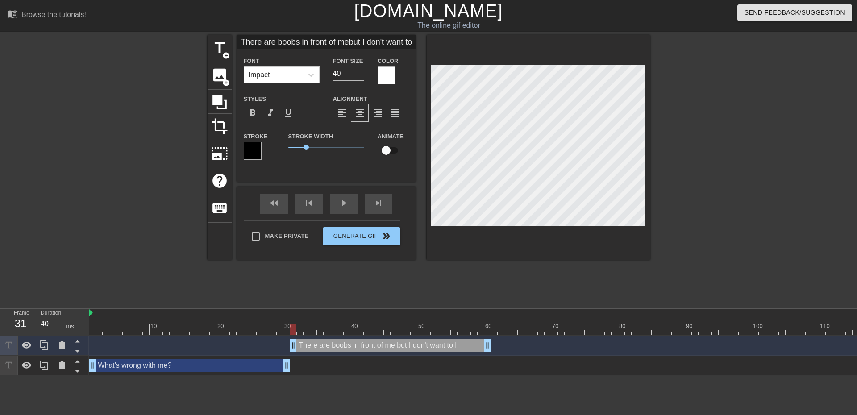
type textarea "There are boobs in front of me but I don't want to look"
type input "There are boobs in front of mebut I don't want to look"
type textarea "There are boobs in front of me but I don't want to look"
type input "There are boobs in front of mebut I don't want to look a"
type textarea "There are boobs in front of me but I don't want to look a"
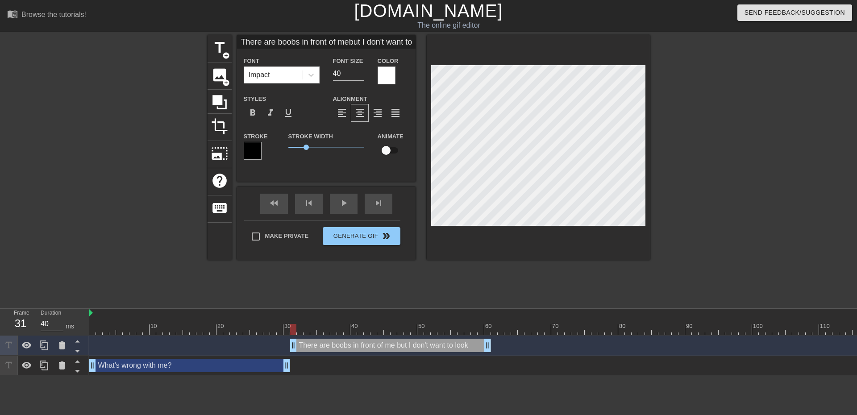
type input "There are boobs in front of mebut I don't want to look at"
type textarea "There are boobs in front of me but I don't want to look at"
type input "There are boobs in front of mebut I don't want to look at t"
type textarea "There are boobs in front of me but I don't want to look at t"
type input "There are boobs in front of mebut I don't want to look at th"
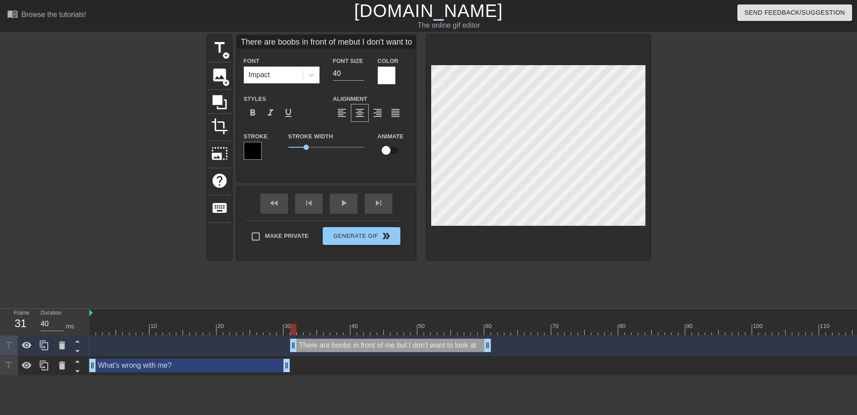
type textarea "There are boobs in front of me but I don't want to look at th"
type input "There are boobs in front of mebut I don't want to look at the"
type textarea "There are boobs in front of me but I don't want to look at the"
type input "There are boobs in front of mebut I don't want to look at them"
type textarea "There are boobs in front of me but I don't want to look at them"
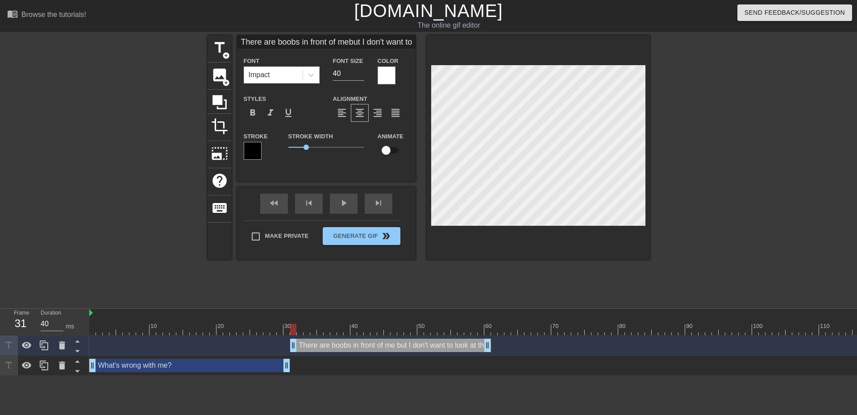
scroll to position [1, 7]
type input "There are boobs in front of mebut I don't want to look at them!"
type textarea "There are boobs in front of me but I don't want to look at them!"
type input "There are boobs in front of mebut I don't want to look at them!"
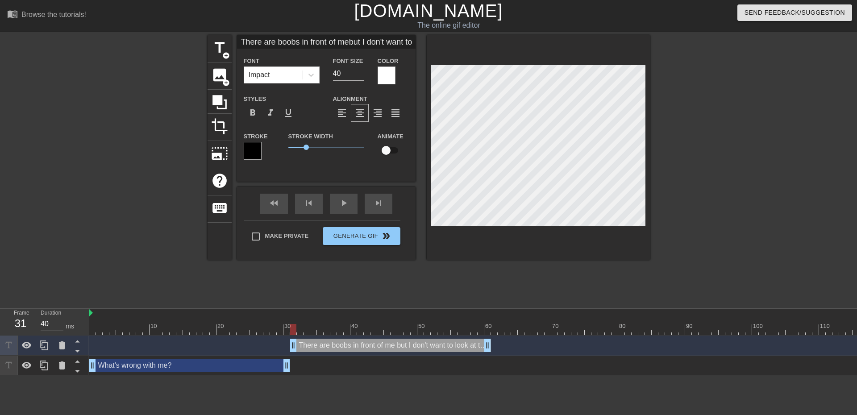
type textarea "There are boobs in front of me but I don't want to look at them!"
type input "There are boobs in front of mebut I don't want to look at them!"
type textarea "There are boobs in front of me but I don't want to look at them!"
type input "There are boobs in front of mebut I don't want to look at them!"
type textarea "There are boobs in front of me but I don't want to look at them!"
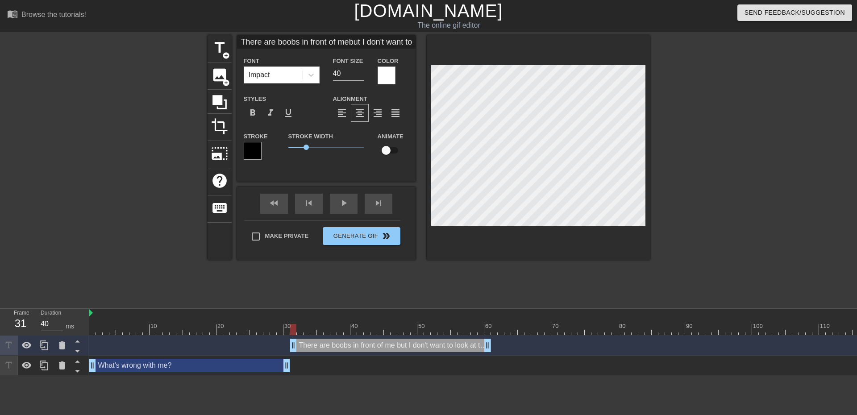
scroll to position [1, 1]
type input "There are boobs in front of mebut I don't want to look at them!"
type textarea "There are boobs in front of me but I don't want to look at them!"
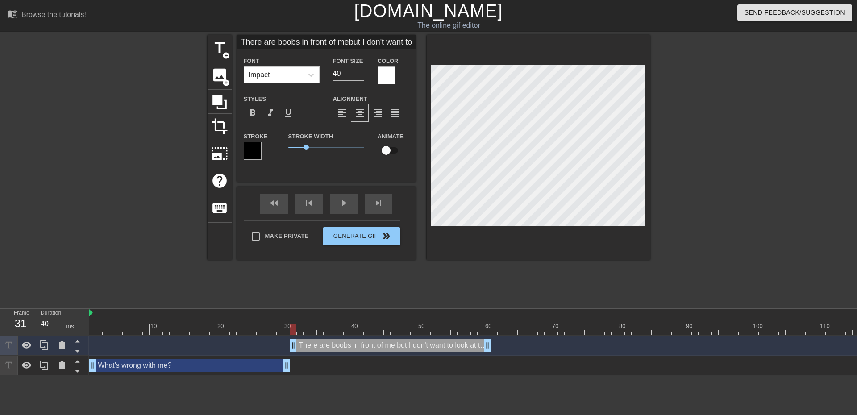
type input "There are boobs in front of mebut I don't want to look at them!"
type textarea "There are boobs in front of mebut I don't want to look at them!"
type input "There are boobs in front of me but I don't want to look at them!"
type textarea "There are boobs in front of me but I don't want to look at them!"
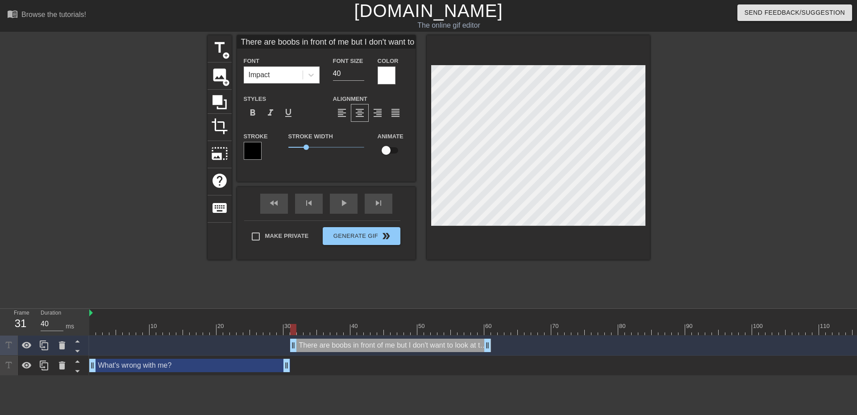
type input "There are boobs in front fof me but I don't want to look at them!"
type textarea "There are boobs in front fof me but I don't want to look at them!"
type input "There are boobs in front frof me but I don't want to look at them!"
type textarea "There are boobs in front frof me but I don't want to look at them!"
type input "There are boobs in front froof me but I don't want to look at them!"
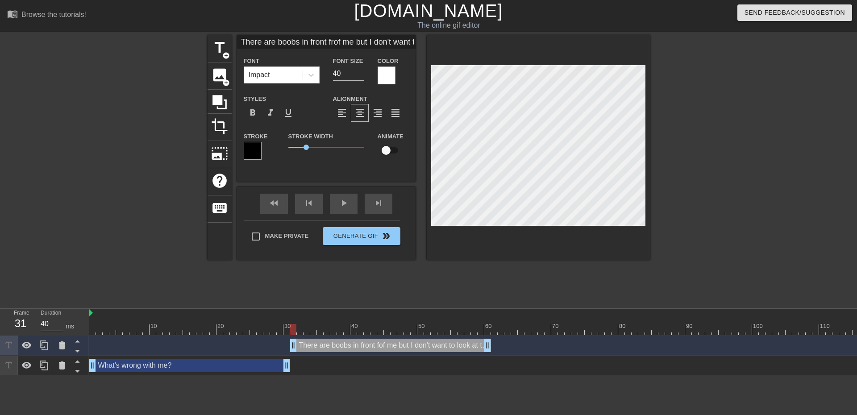
type textarea "There are boobs in front froof me but I don't want to look at them!"
type input "There are boobs in front fronof me but I don't want to look at them!"
type textarea "There are boobs in front fronof me but I don't want to look at them!"
click at [689, 171] on div at bounding box center [728, 169] width 134 height 268
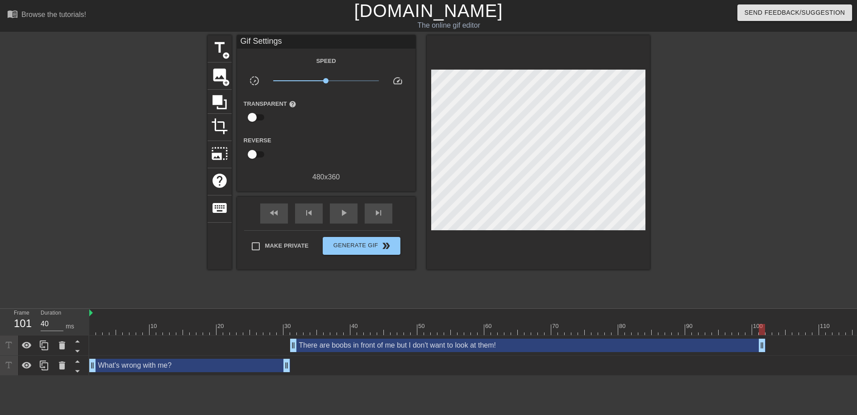
drag, startPoint x: 487, startPoint y: 346, endPoint x: 762, endPoint y: 328, distance: 275.5
click at [762, 328] on div "10 20 30 40 50 60 70 80 90 100 110 120 130 140 150 160" at bounding box center [473, 342] width 768 height 67
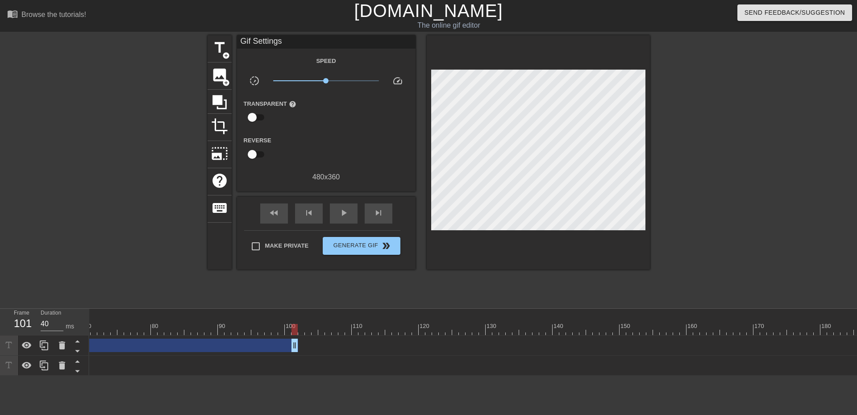
scroll to position [0, 469]
click at [46, 344] on icon at bounding box center [44, 346] width 8 height 10
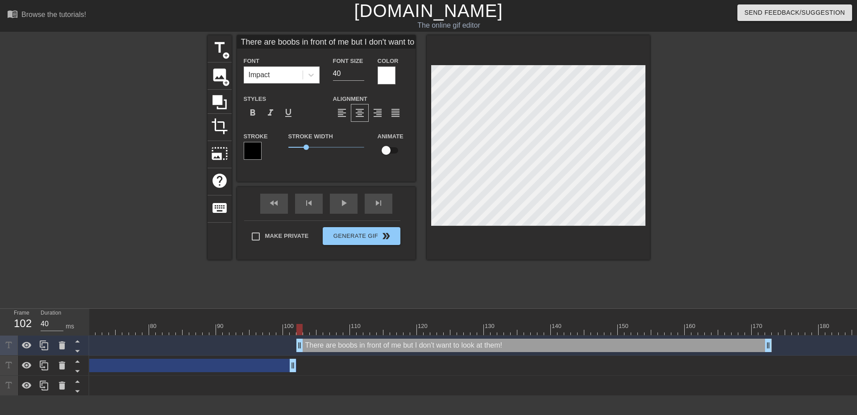
drag, startPoint x: 186, startPoint y: 349, endPoint x: 665, endPoint y: 344, distance: 478.4
click at [665, 344] on div "There are boobs in front of me but I don't want to look at them! drag_handle dr…" at bounding box center [533, 345] width 475 height 13
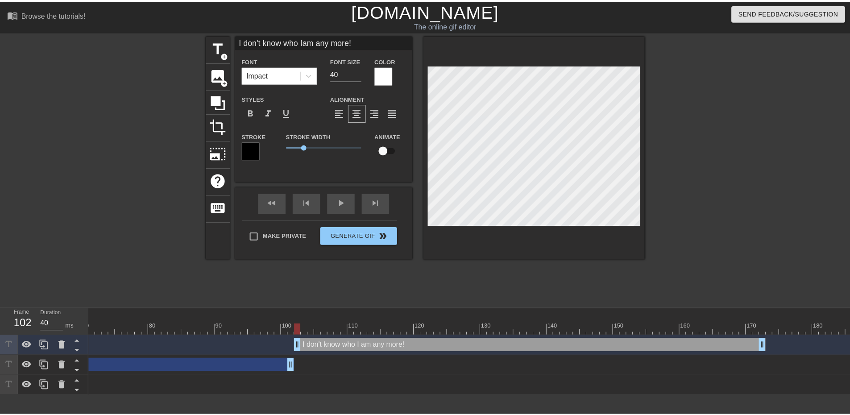
scroll to position [1, 1]
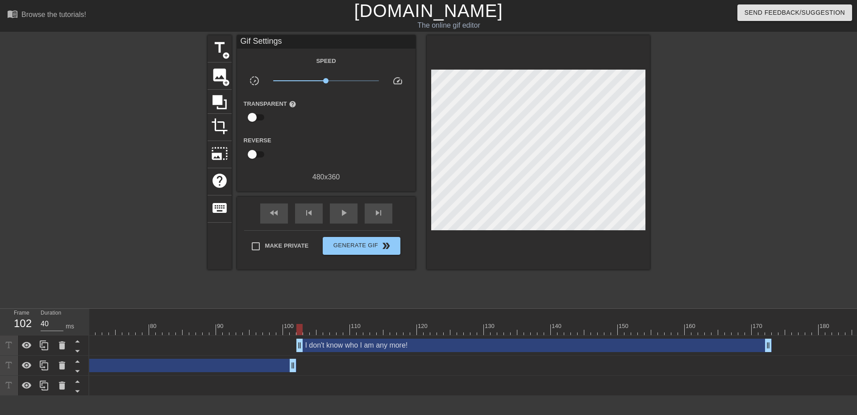
click at [712, 169] on div at bounding box center [728, 169] width 134 height 268
drag, startPoint x: 769, startPoint y: 349, endPoint x: 771, endPoint y: 297, distance: 51.8
click at [771, 297] on div "menu_book Browse the tutorials! Gifntext.com The online gif editor Send Feedbac…" at bounding box center [428, 198] width 857 height 396
click at [48, 341] on icon at bounding box center [44, 345] width 11 height 11
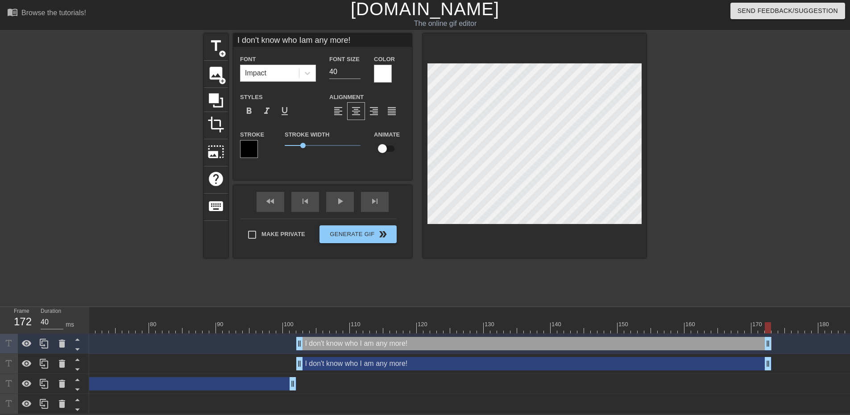
scroll to position [0, 547]
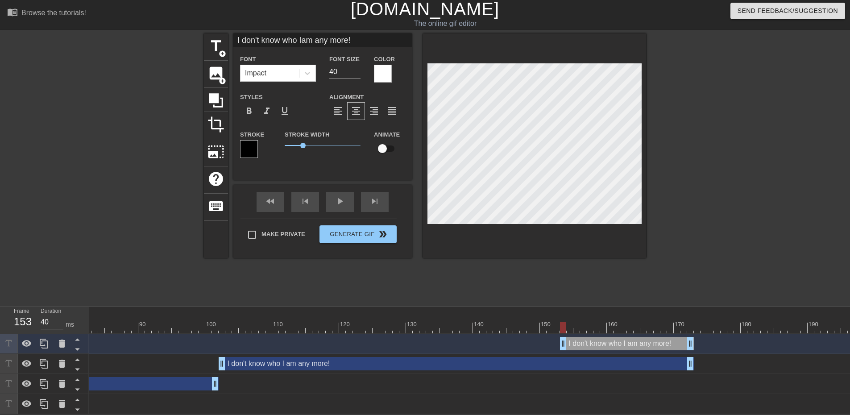
drag, startPoint x: 221, startPoint y: 338, endPoint x: 582, endPoint y: 343, distance: 360.2
drag, startPoint x: 654, startPoint y: 341, endPoint x: 850, endPoint y: 332, distance: 195.7
click at [850, 332] on html "menu_book Browse the tutorials! Gifntext.com The online gif editor Send Feedbac…" at bounding box center [425, 206] width 850 height 416
drag, startPoint x: 735, startPoint y: 337, endPoint x: 645, endPoint y: 335, distance: 90.6
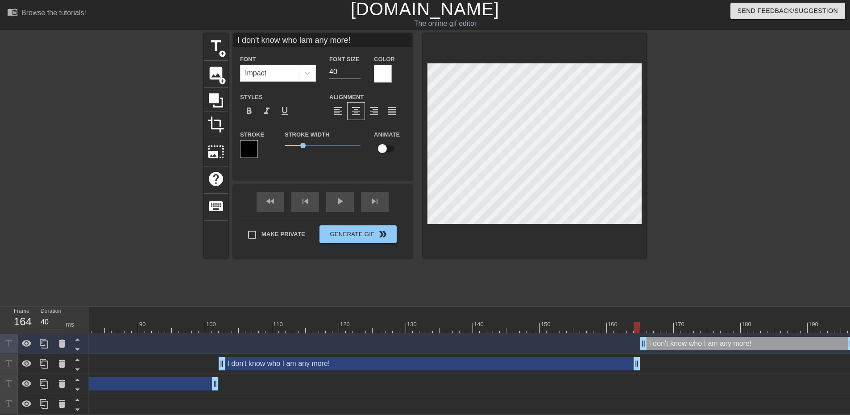
drag, startPoint x: 692, startPoint y: 357, endPoint x: 640, endPoint y: 357, distance: 51.8
click at [640, 357] on div "I don't know who I am any more! drag_handle drag_handle" at bounding box center [199, 363] width 1312 height 13
click at [666, 339] on div "I don't know who I am any more! drag_handle drag_handle" at bounding box center [747, 343] width 214 height 13
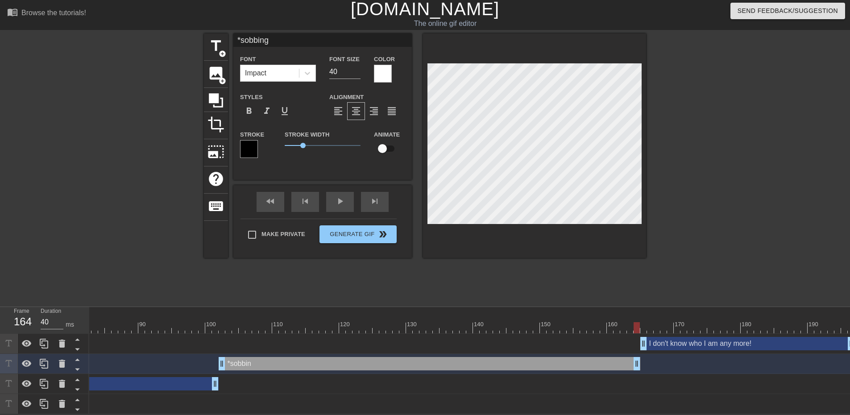
scroll to position [1, 2]
click at [439, 286] on div "title add_circle image add_circle crop photo_size_select_large help keyboard *s…" at bounding box center [425, 167] width 442 height 268
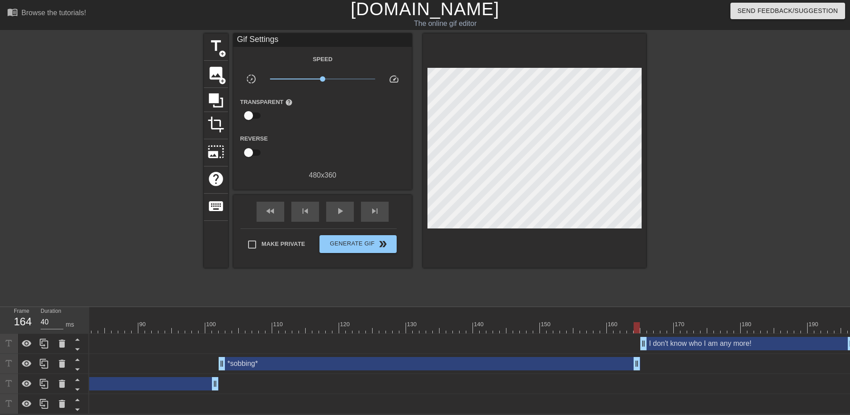
scroll to position [0, 0]
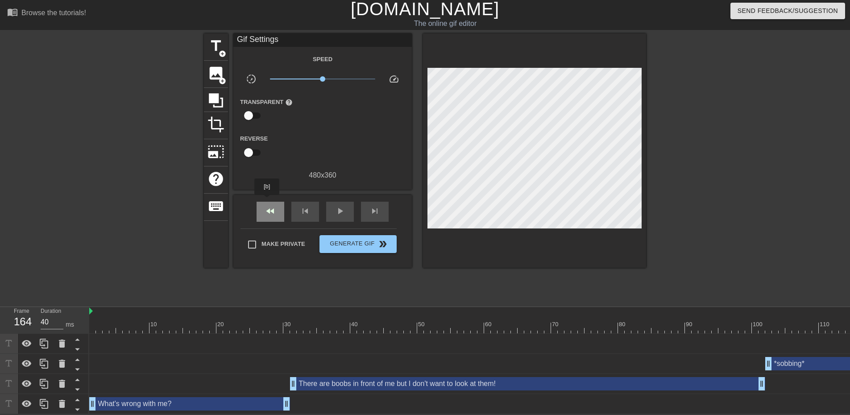
click at [267, 206] on span "fast_rewind" at bounding box center [270, 211] width 11 height 11
click at [346, 203] on div "play_arrow" at bounding box center [340, 212] width 28 height 20
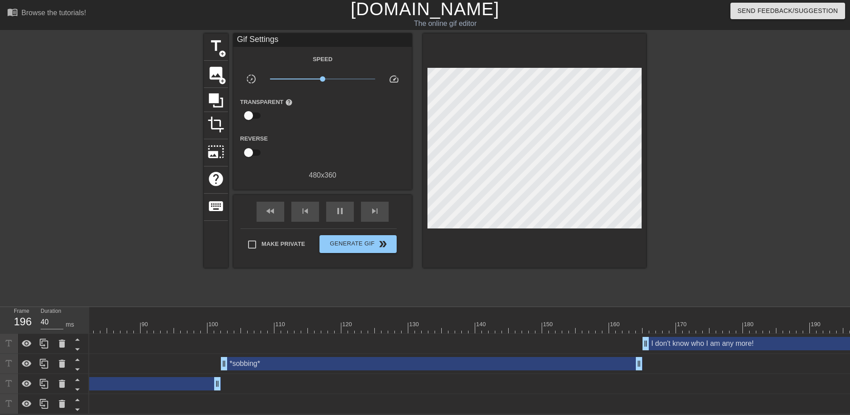
scroll to position [0, 542]
drag, startPoint x: 681, startPoint y: 336, endPoint x: 677, endPoint y: 324, distance: 12.4
click at [681, 324] on div "10 20 30 40 50 60 70 80 90 100 110 120 130 140 150 160" at bounding box center [469, 360] width 761 height 107
click at [668, 337] on div "I don't know who I am any more! drag_handle drag_handle" at bounding box center [752, 343] width 214 height 13
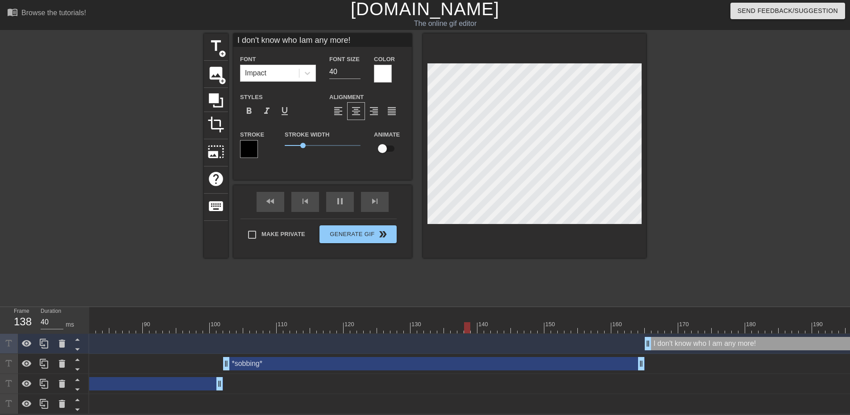
click at [624, 337] on div "I don't know who I am any more! drag_handle drag_handle" at bounding box center [203, 343] width 1312 height 13
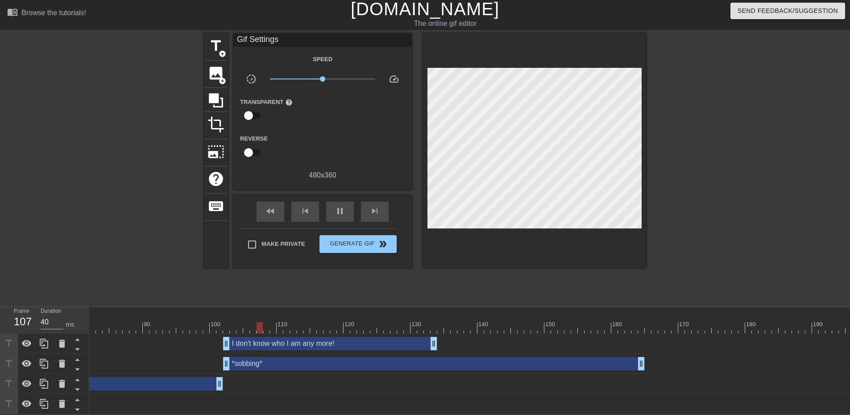
drag, startPoint x: 692, startPoint y: 340, endPoint x: 267, endPoint y: 325, distance: 424.7
click at [267, 325] on div "10 20 30 40 50 60 70 80 90 100 110 120 130 140 150 160" at bounding box center [469, 360] width 761 height 107
drag, startPoint x: 434, startPoint y: 335, endPoint x: 625, endPoint y: 347, distance: 191.4
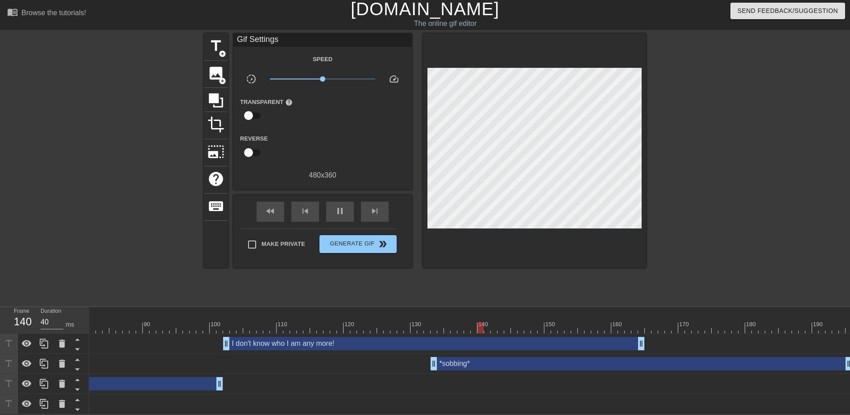
drag, startPoint x: 317, startPoint y: 354, endPoint x: 527, endPoint y: 355, distance: 209.8
click at [527, 357] on div "*sobbing* drag_handle drag_handle" at bounding box center [642, 363] width 422 height 13
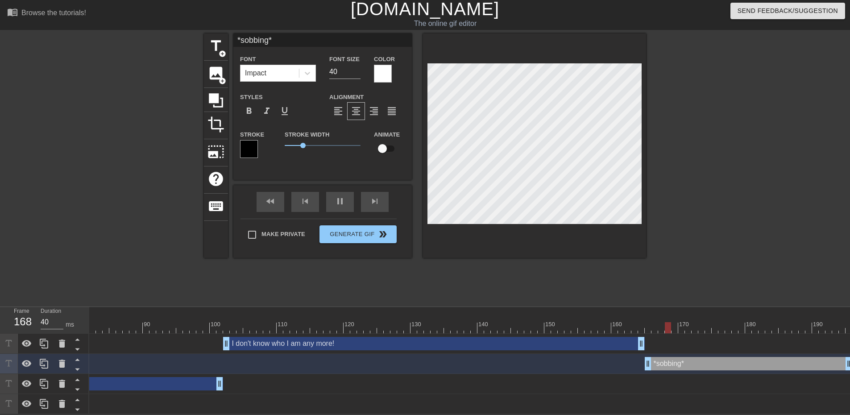
drag, startPoint x: 431, startPoint y: 356, endPoint x: 644, endPoint y: 354, distance: 212.9
click at [644, 357] on div "*sobbing* drag_handle drag_handle" at bounding box center [203, 363] width 1312 height 13
drag, startPoint x: 689, startPoint y: 361, endPoint x: 674, endPoint y: 360, distance: 14.7
click at [712, 361] on div "*sobbing* drag_handle drag_handle" at bounding box center [756, 363] width 208 height 13
drag, startPoint x: 654, startPoint y: 358, endPoint x: 649, endPoint y: 358, distance: 4.9
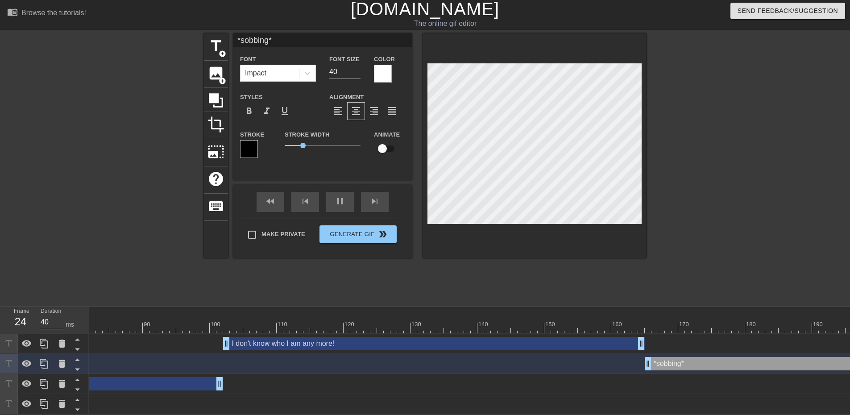
click at [411, 284] on div "title add_circle image add_circle crop photo_size_select_large help keyboard *s…" at bounding box center [425, 167] width 442 height 268
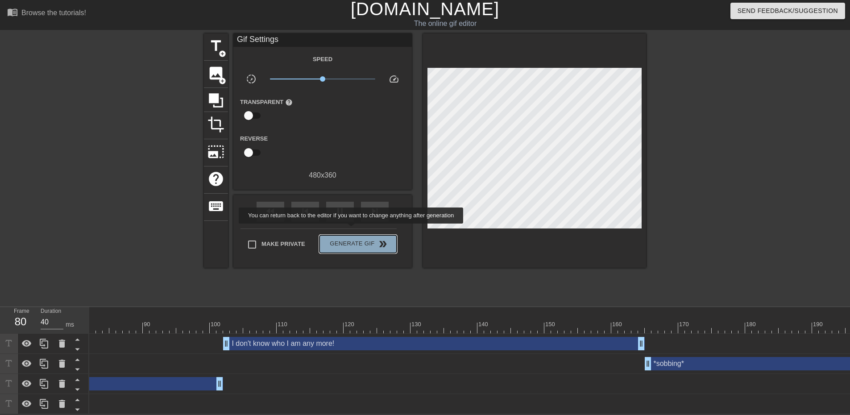
click at [352, 235] on button "Generate Gif double_arrow" at bounding box center [358, 244] width 77 height 18
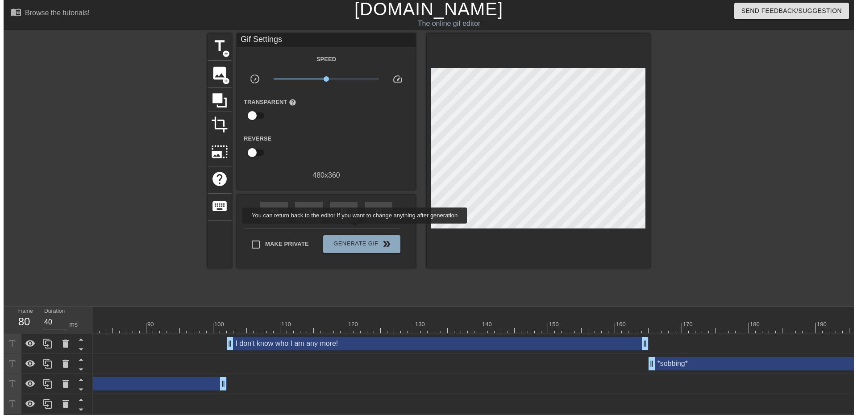
scroll to position [0, 0]
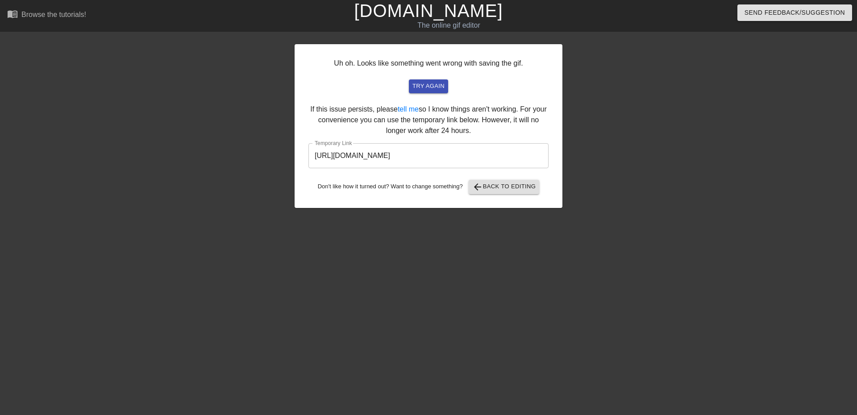
click at [419, 158] on input "https://www.gifntext.com/temp_generations/lAL7hmKR.gif" at bounding box center [428, 155] width 240 height 25
